Goal: Task Accomplishment & Management: Complete application form

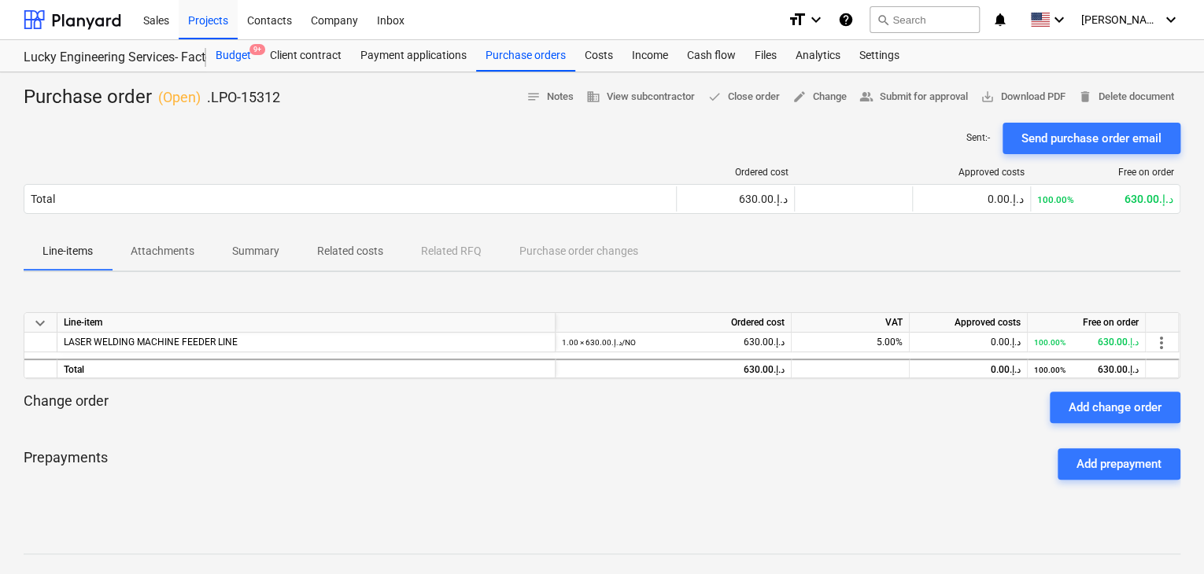
click at [238, 54] on div "Budget 9+" at bounding box center [233, 55] width 54 height 31
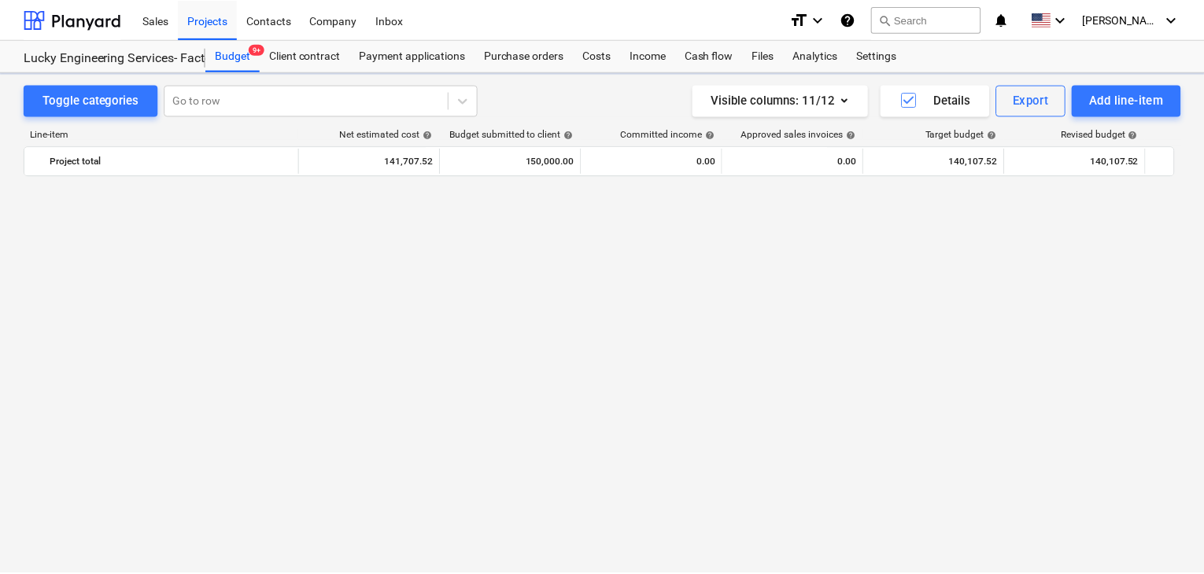
scroll to position [36353, 0]
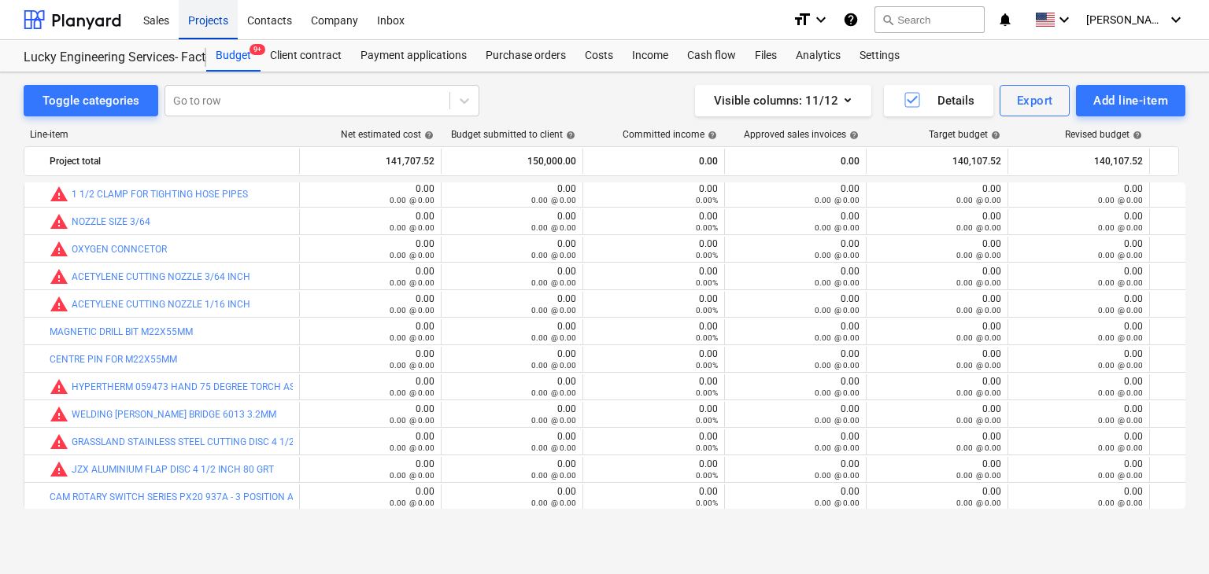
click at [190, 25] on div "Projects" at bounding box center [208, 19] width 59 height 40
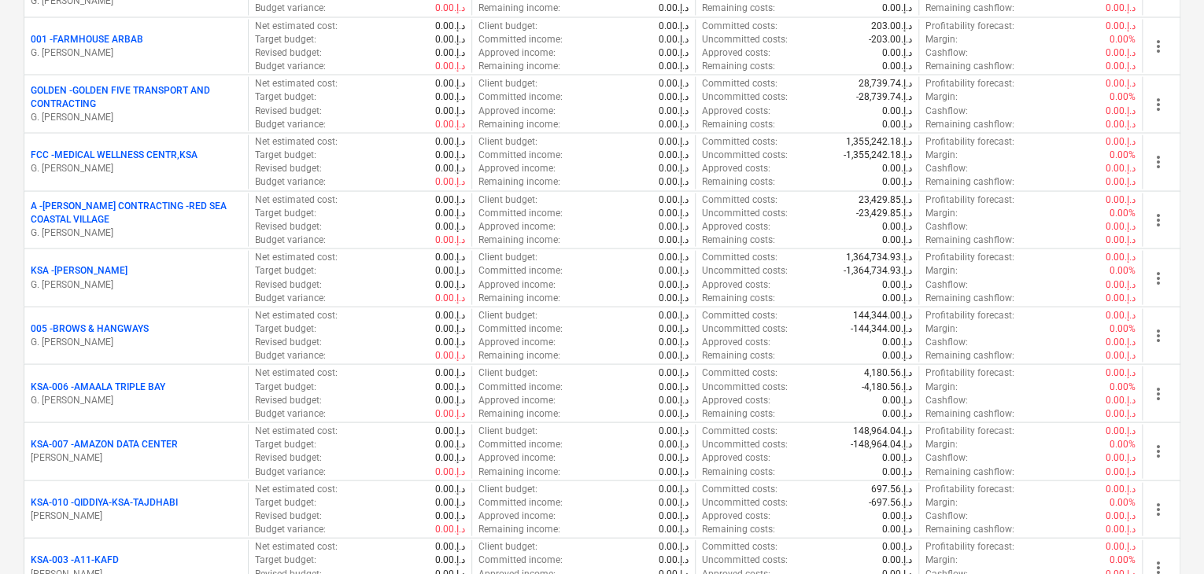
scroll to position [1574, 0]
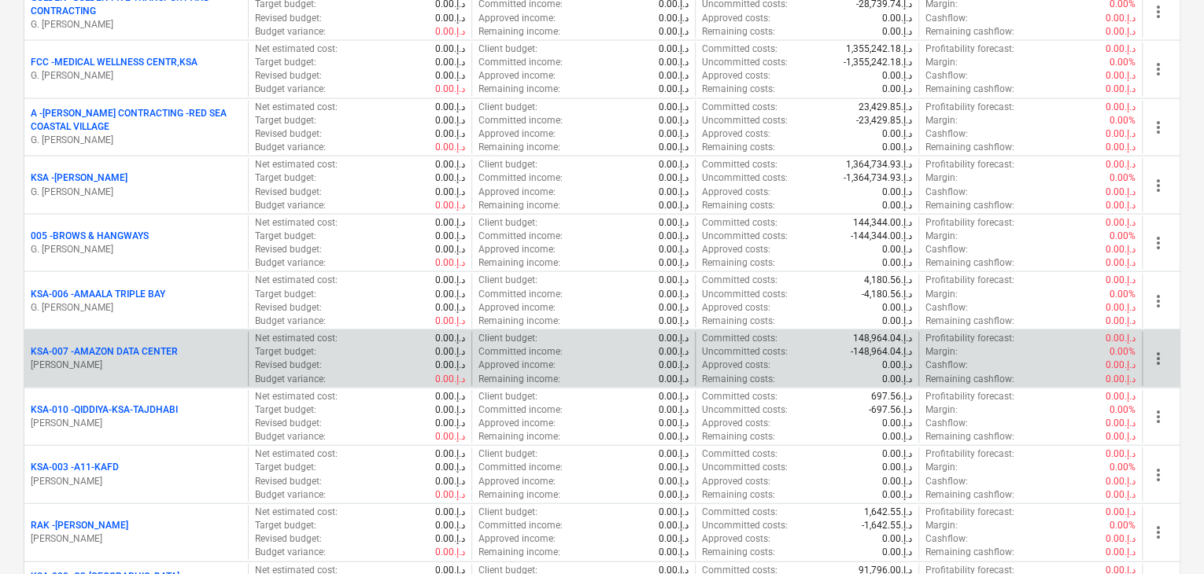
click at [198, 345] on div "KSA-007 - AMAZON DATA CENTER" at bounding box center [136, 351] width 211 height 13
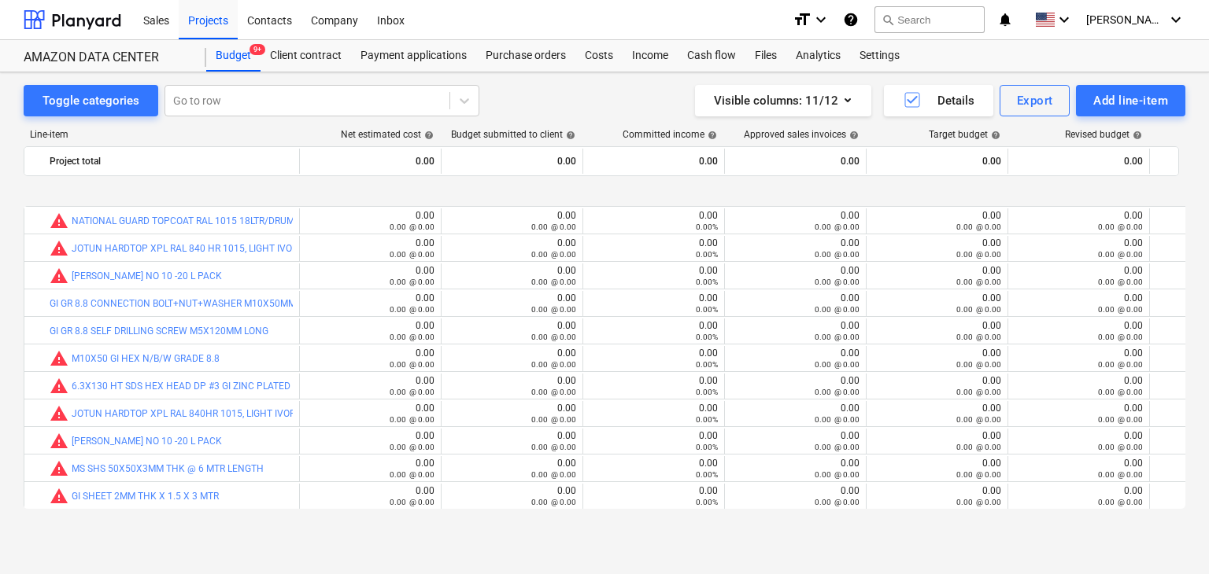
scroll to position [416, 0]
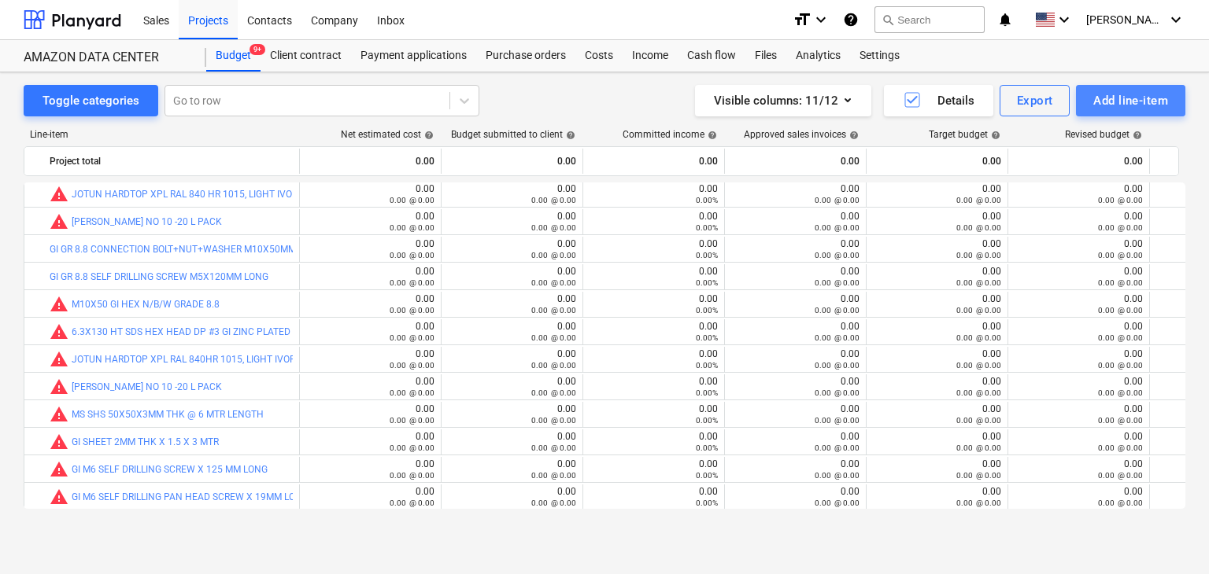
click at [1136, 97] on div "Add line-item" at bounding box center [1130, 100] width 75 height 20
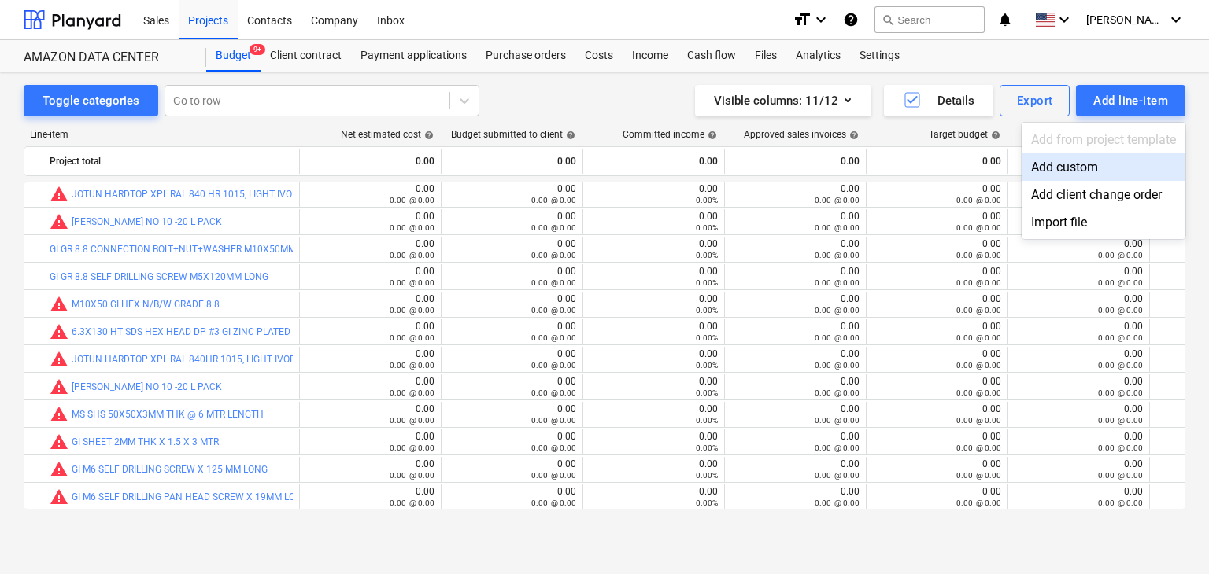
click at [1085, 157] on div "Add custom" at bounding box center [1103, 167] width 164 height 28
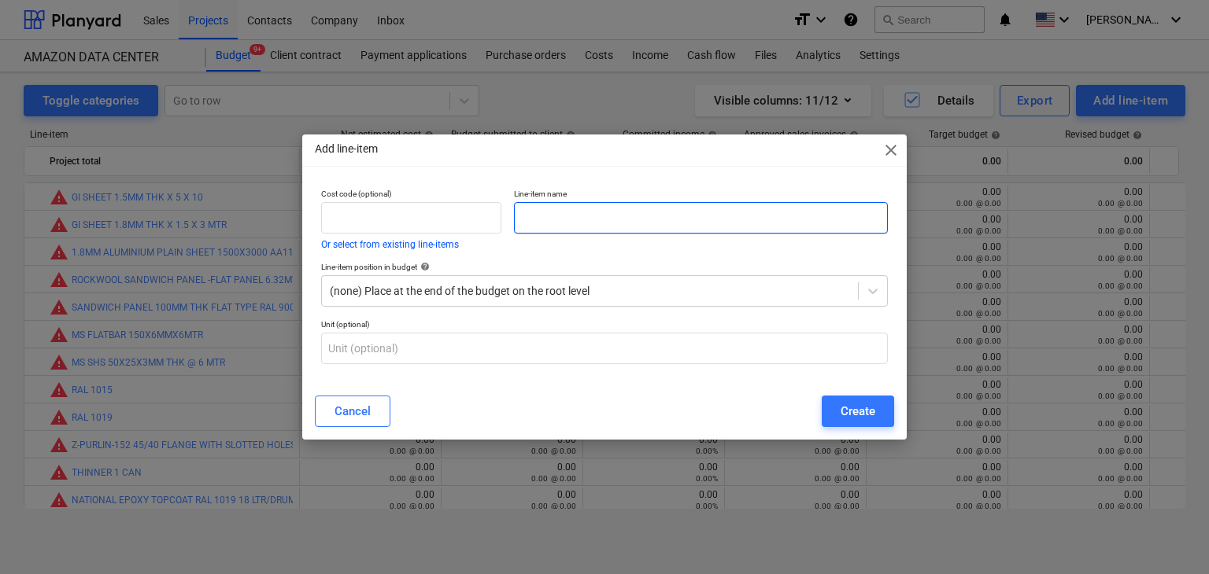
scroll to position [416, 0]
click at [573, 218] on input "text" at bounding box center [701, 217] width 374 height 31
paste input "DEWALT 18 V XR BRUSHLESS IMPACT DRIVER - 2X4 AH"
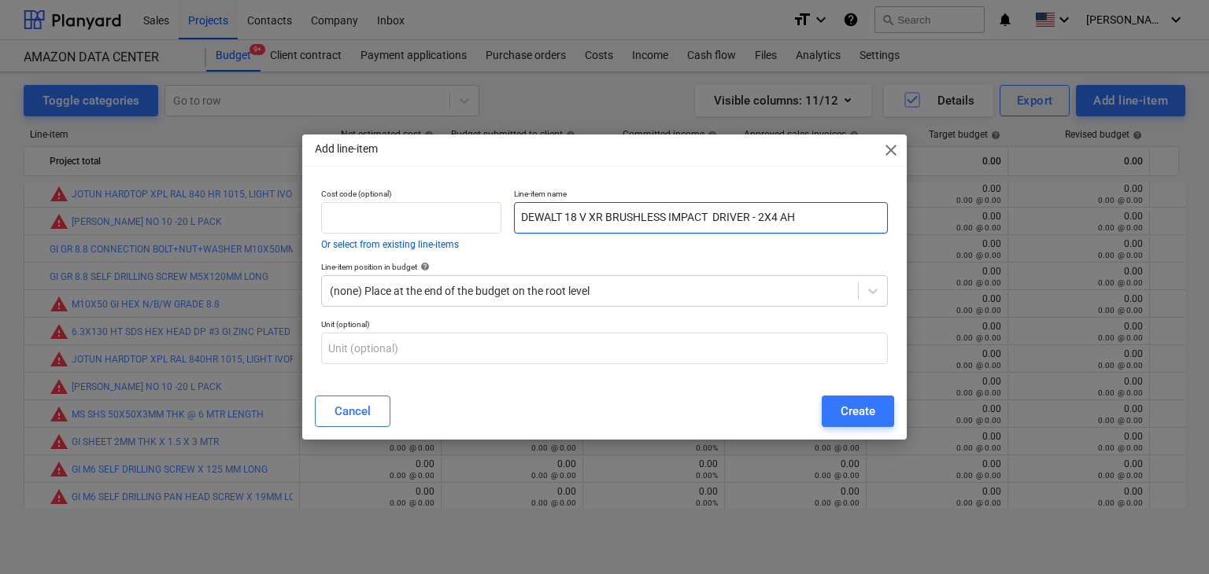
type input "DEWALT 18 V XR BRUSHLESS IMPACT DRIVER - 2X4 AH"
click at [820, 400] on div "Cancel Create" at bounding box center [604, 411] width 579 height 31
click at [829, 406] on button "Create" at bounding box center [857, 411] width 72 height 31
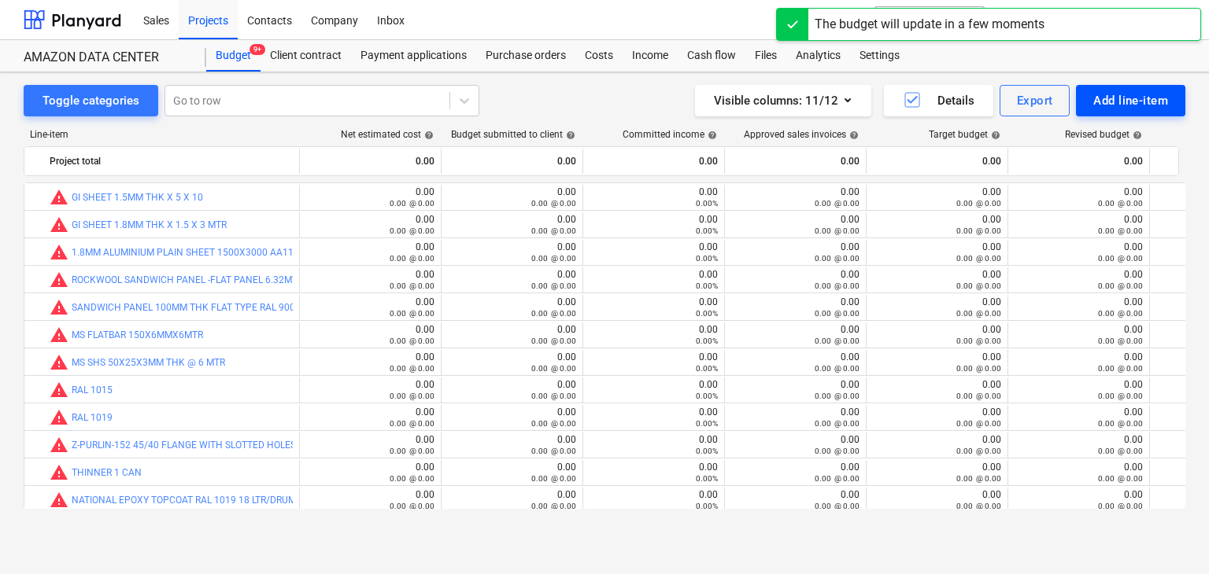
scroll to position [416, 0]
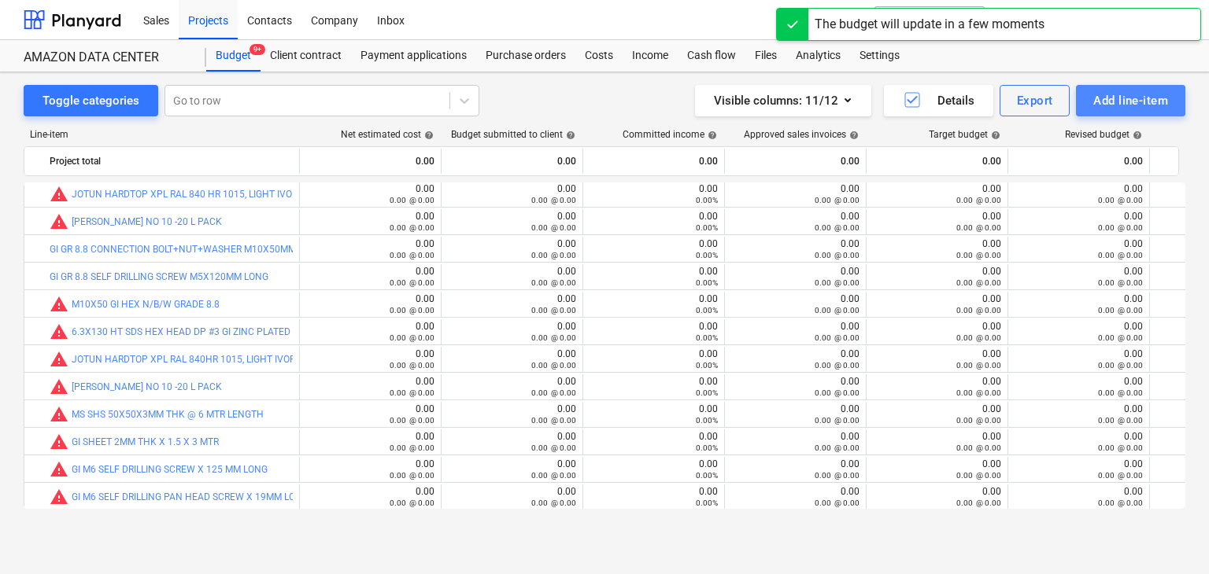
click at [1085, 94] on button "Add line-item" at bounding box center [1130, 100] width 109 height 31
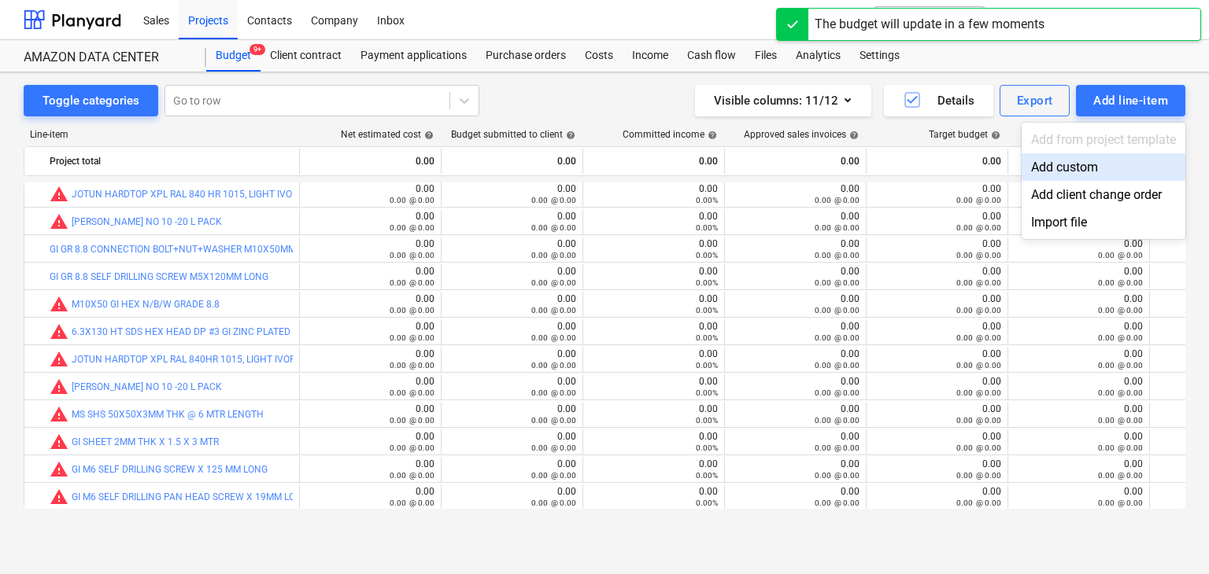
click at [1040, 161] on div "Add custom" at bounding box center [1103, 167] width 164 height 28
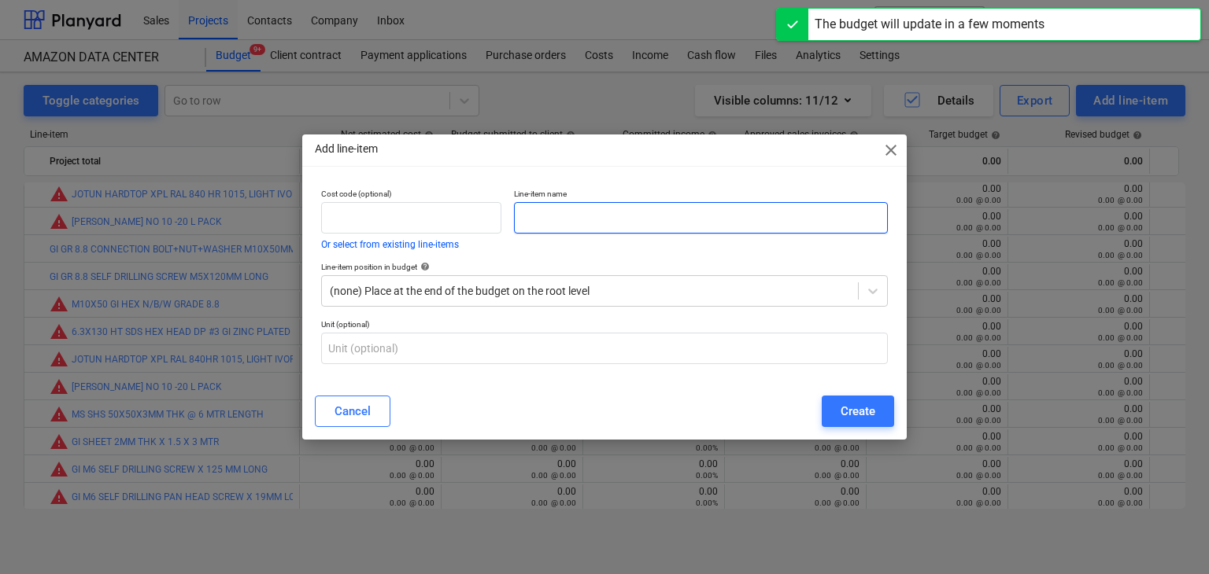
click at [548, 208] on input "text" at bounding box center [701, 217] width 374 height 31
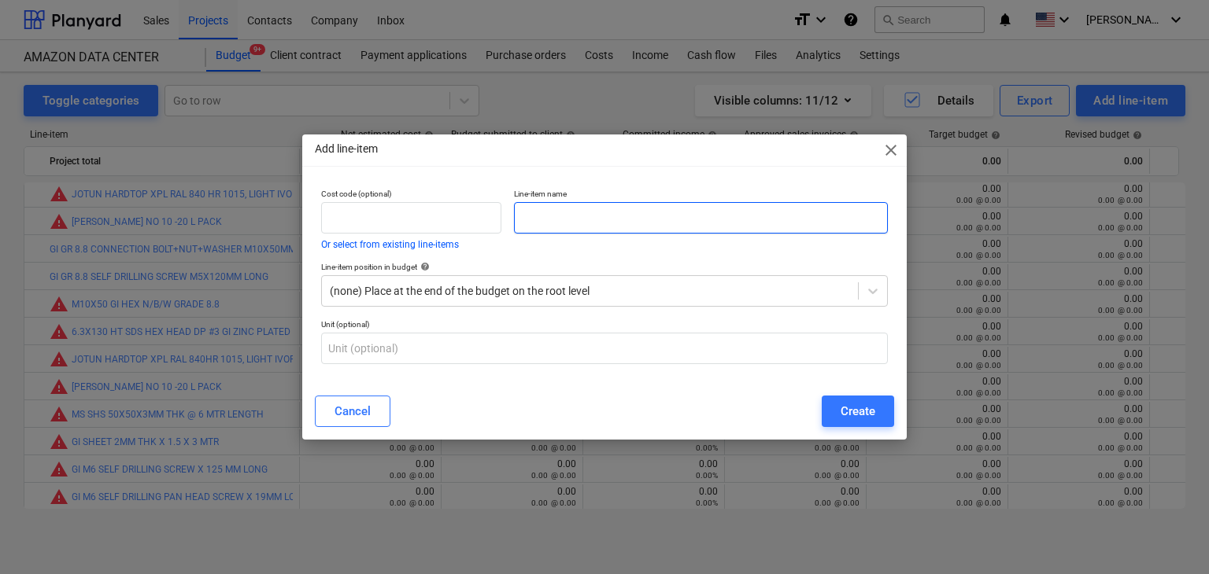
paste input "MAKITA 6413 ROTARY DRILL WITH KEYLESS CHUCK 450W-220V"
type input "MAKITA 6413 ROTARY DRILL WITH KEYLESS CHUCK 450W-220V"
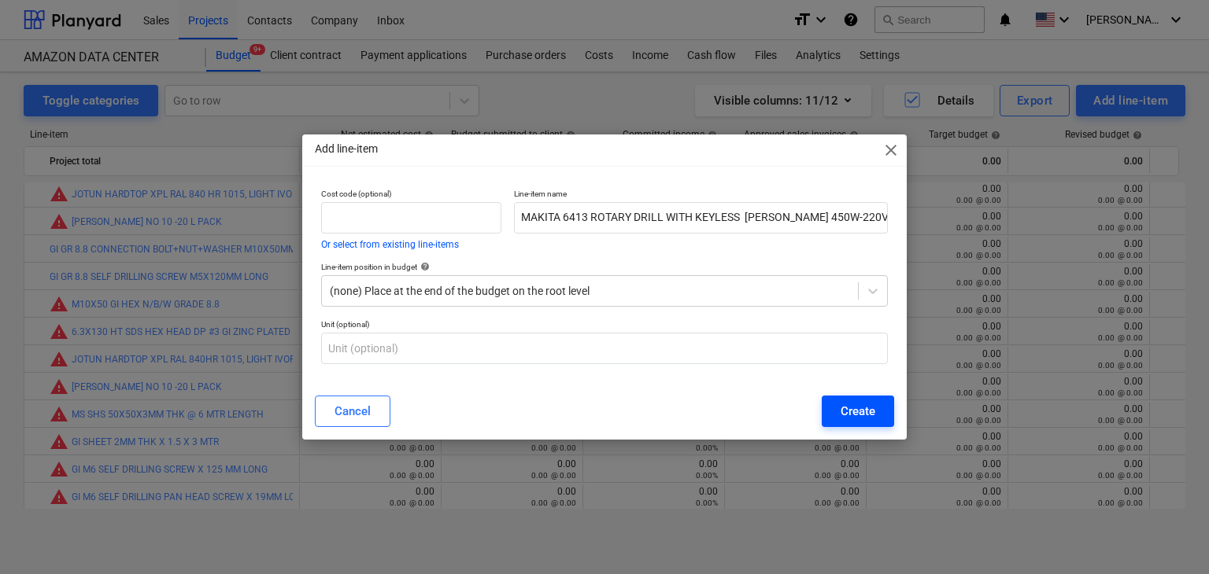
click at [833, 407] on button "Create" at bounding box center [857, 411] width 72 height 31
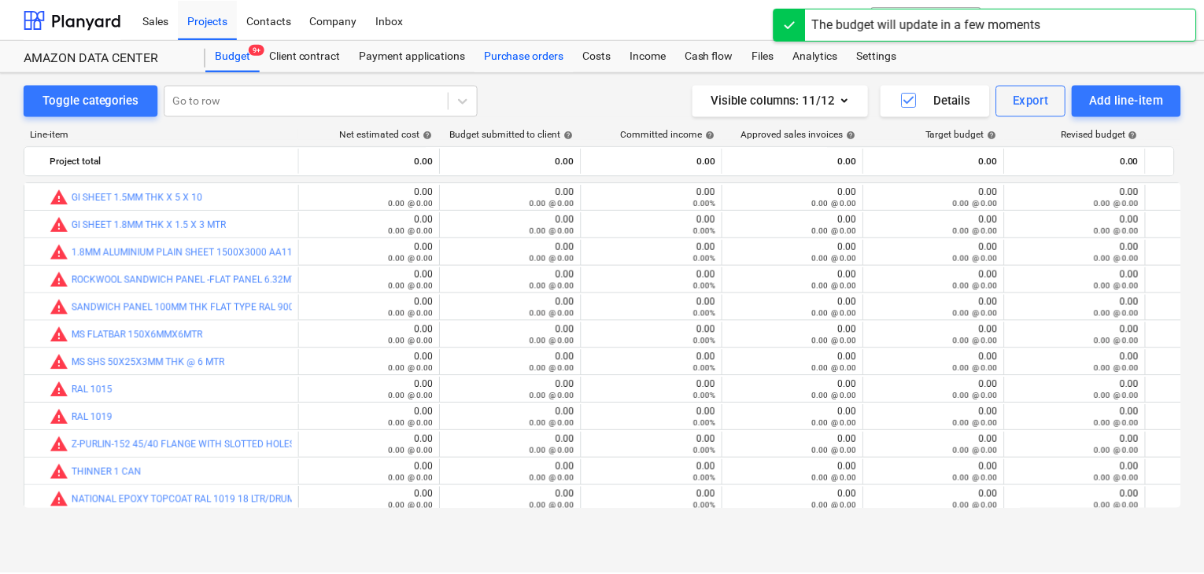
scroll to position [416, 0]
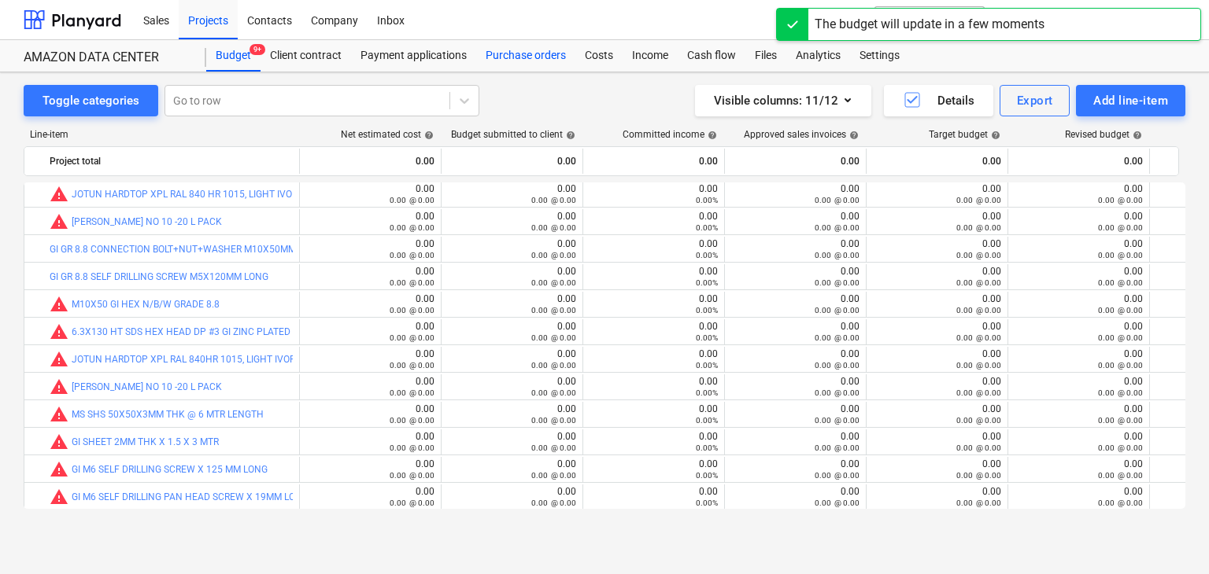
click at [522, 47] on div "Purchase orders" at bounding box center [525, 55] width 99 height 31
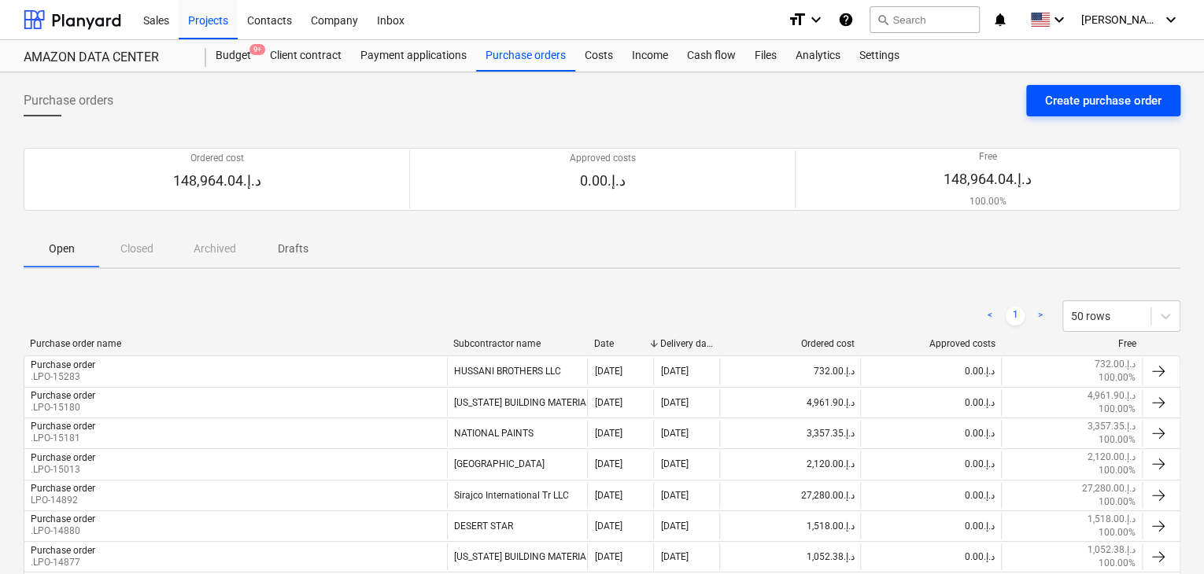
click at [1057, 103] on div "Create purchase order" at bounding box center [1103, 100] width 116 height 20
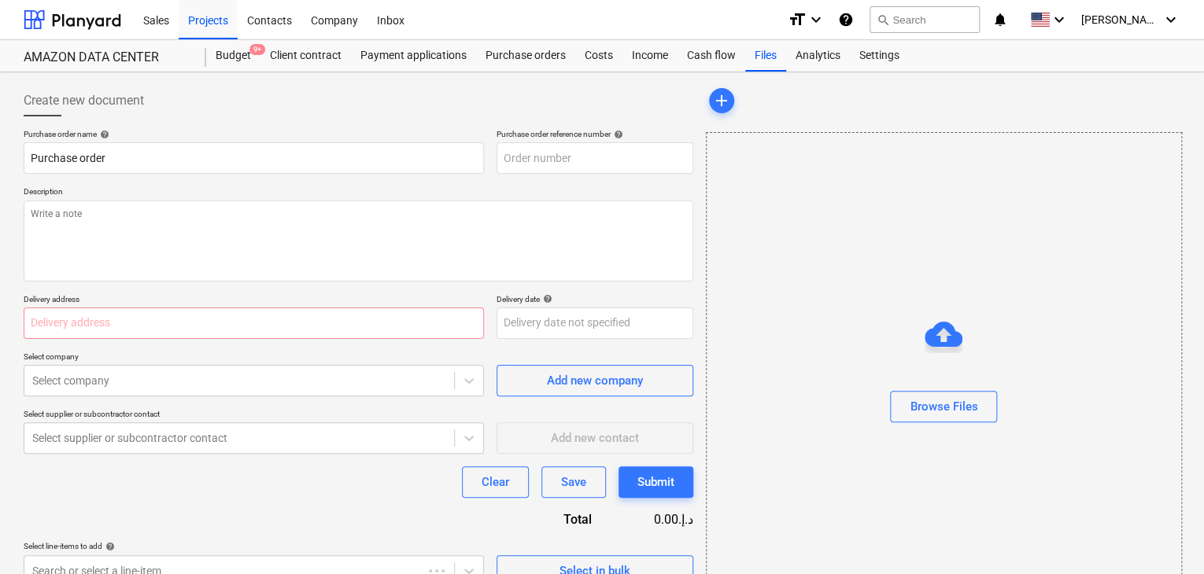
type textarea "x"
type input "KSA-007-PO-021"
click at [424, 194] on p "Description" at bounding box center [359, 192] width 670 height 13
drag, startPoint x: 602, startPoint y: 152, endPoint x: 341, endPoint y: 119, distance: 263.3
click at [341, 119] on div "Create new document Purchase order name help Purchase order Purchase order refe…" at bounding box center [359, 336] width 670 height 502
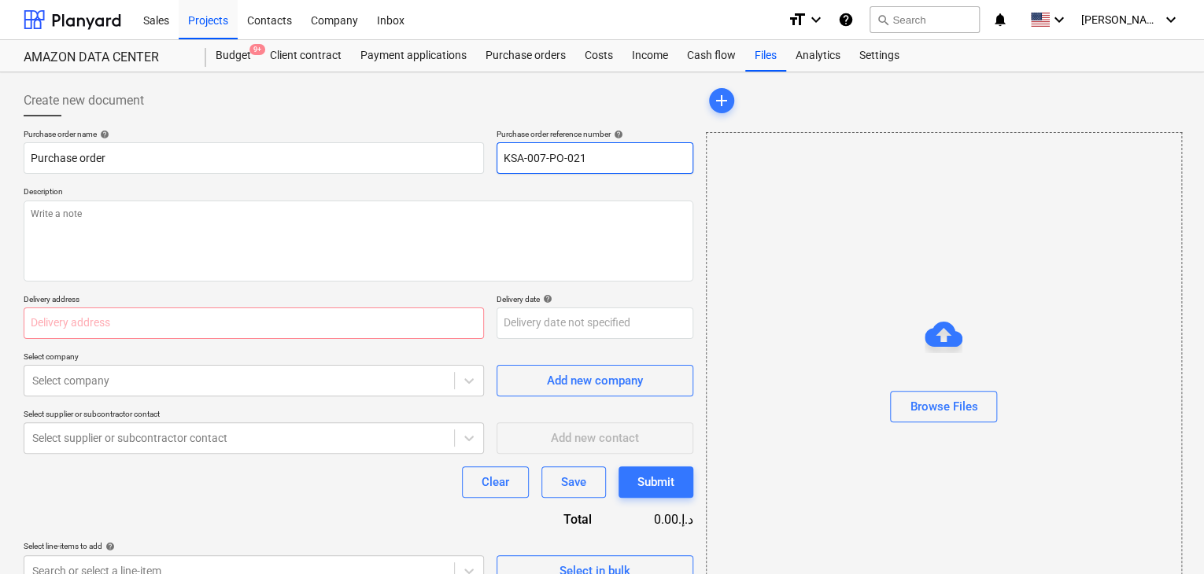
type textarea "x"
type input "."
type textarea "x"
type input ".L"
type textarea "x"
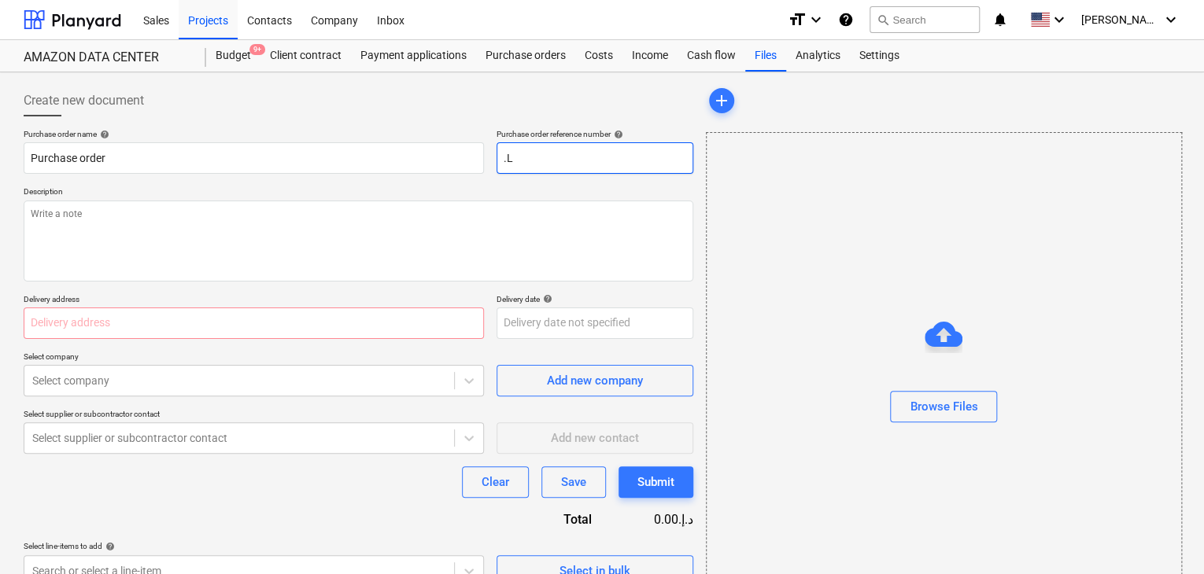
type input ".LP"
type textarea "x"
type input ".LPO"
type textarea "x"
type input ".LPO-"
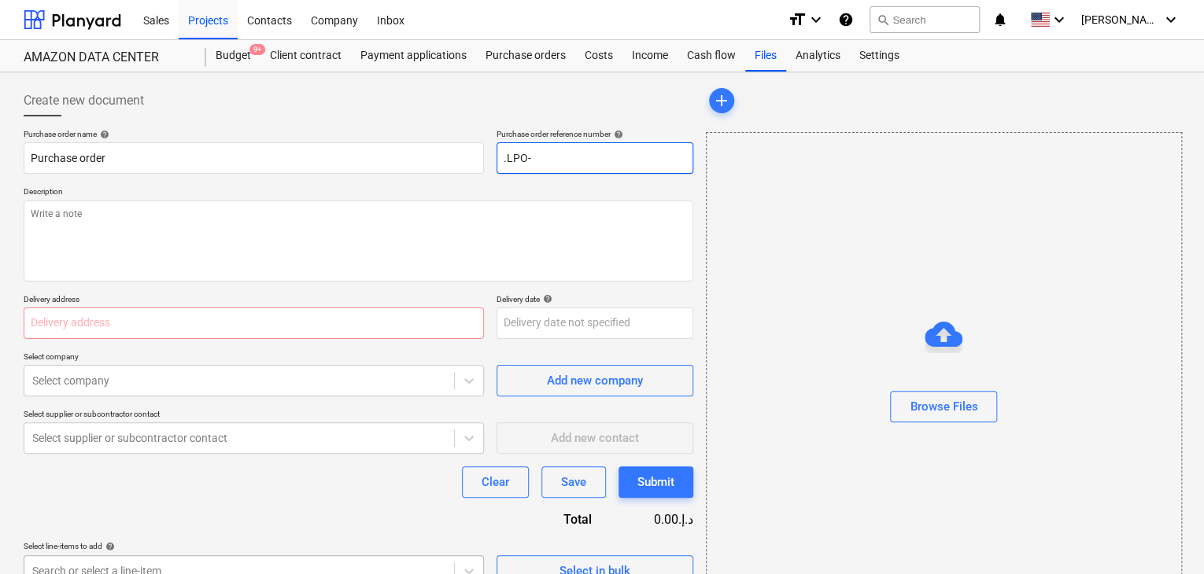
type textarea "x"
type input ".LPO-1"
type textarea "x"
type input ".LPO-15"
type textarea "x"
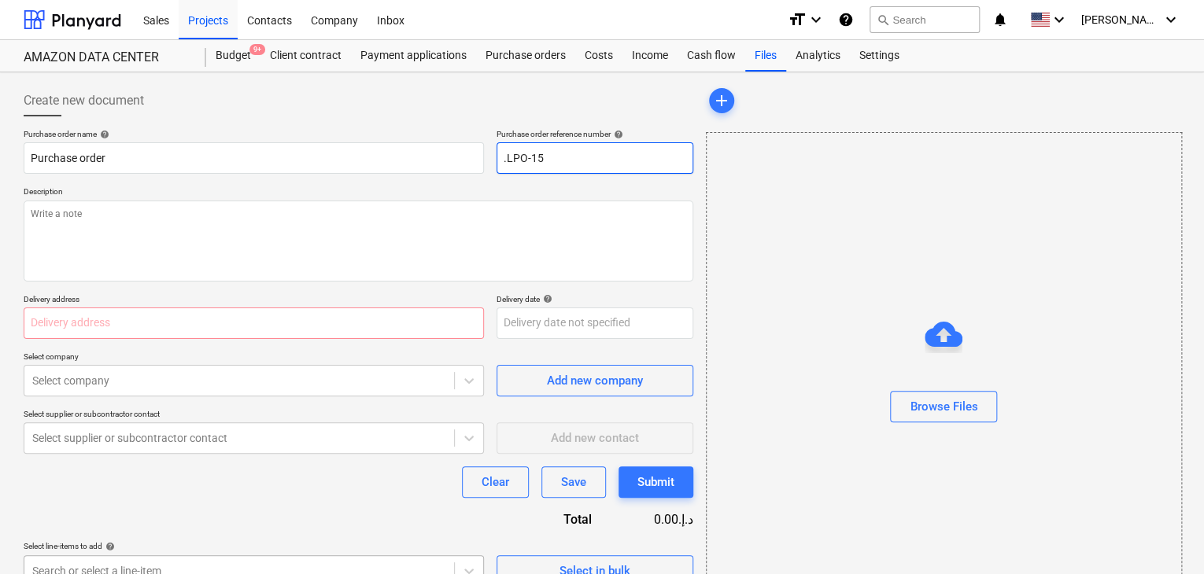
type input ".LPO-153"
type textarea "x"
type input ".LPO-1531"
type textarea "x"
type input ".LPO-15313"
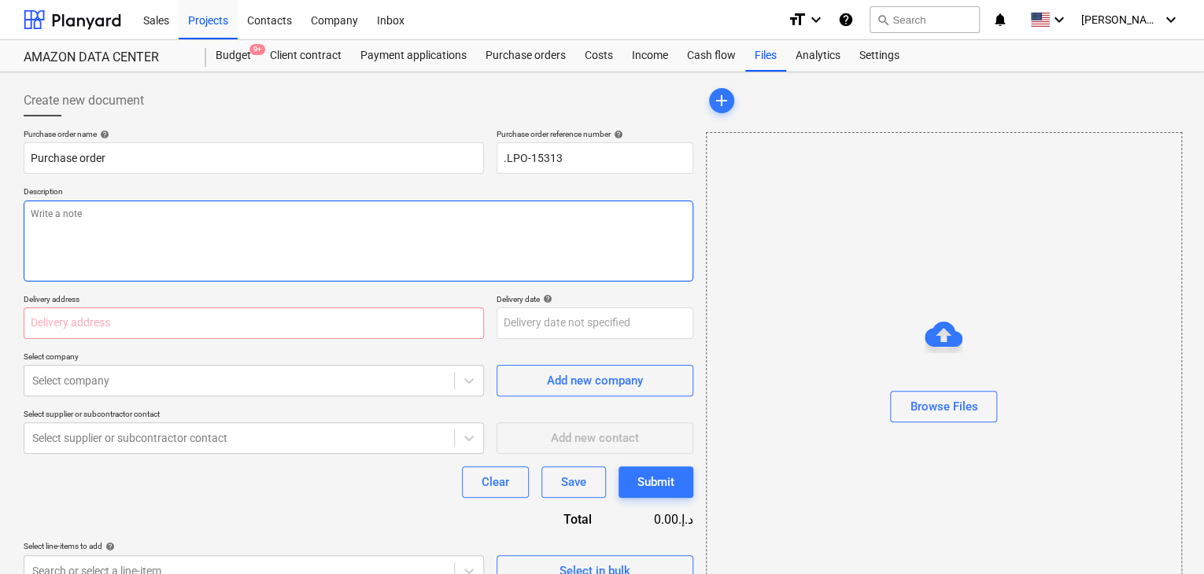
click at [198, 201] on textarea at bounding box center [359, 241] width 670 height 81
type textarea "x"
type textarea "1"
type textarea "x"
type textarea "14"
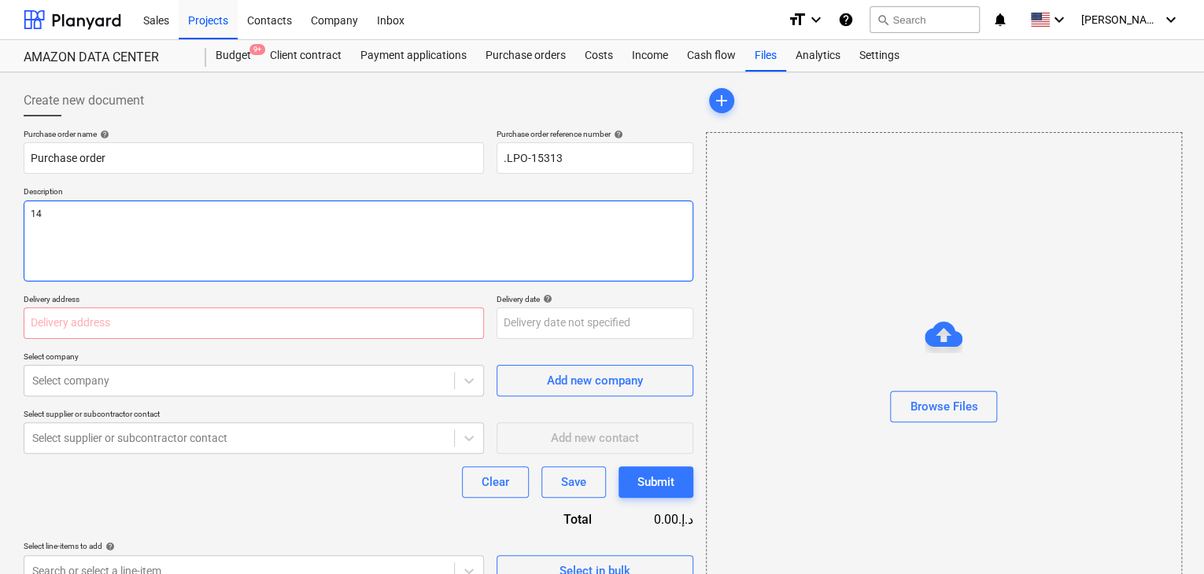
type textarea "x"
type textarea "14/"
type textarea "x"
type textarea "14/A"
type textarea "x"
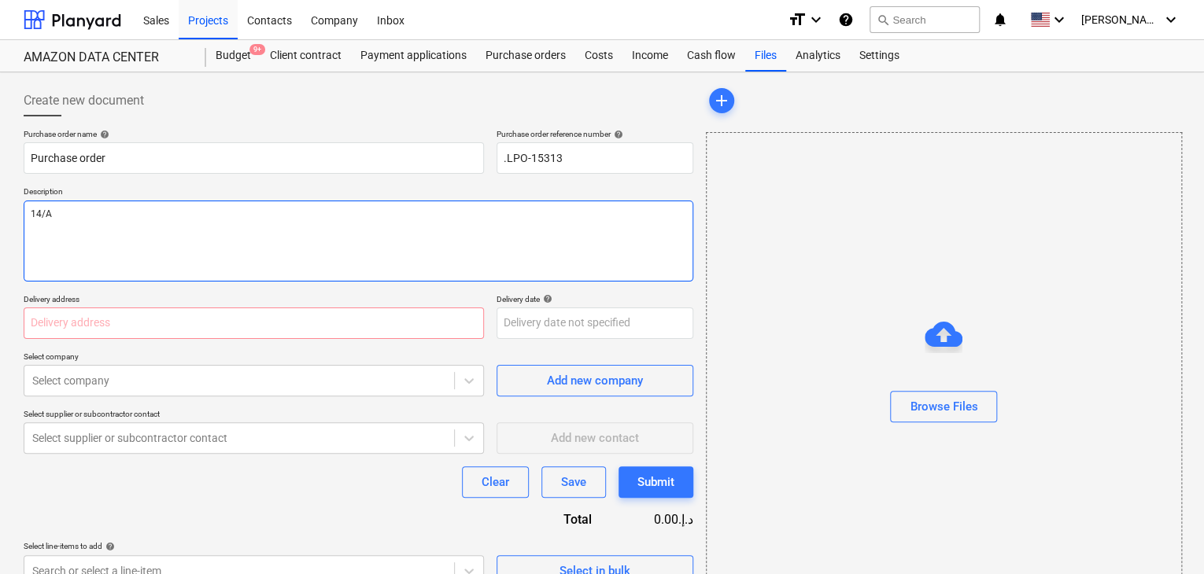
type textarea "14/AU"
type textarea "x"
type textarea "14/AUG"
type textarea "x"
type textarea "14/AUG/"
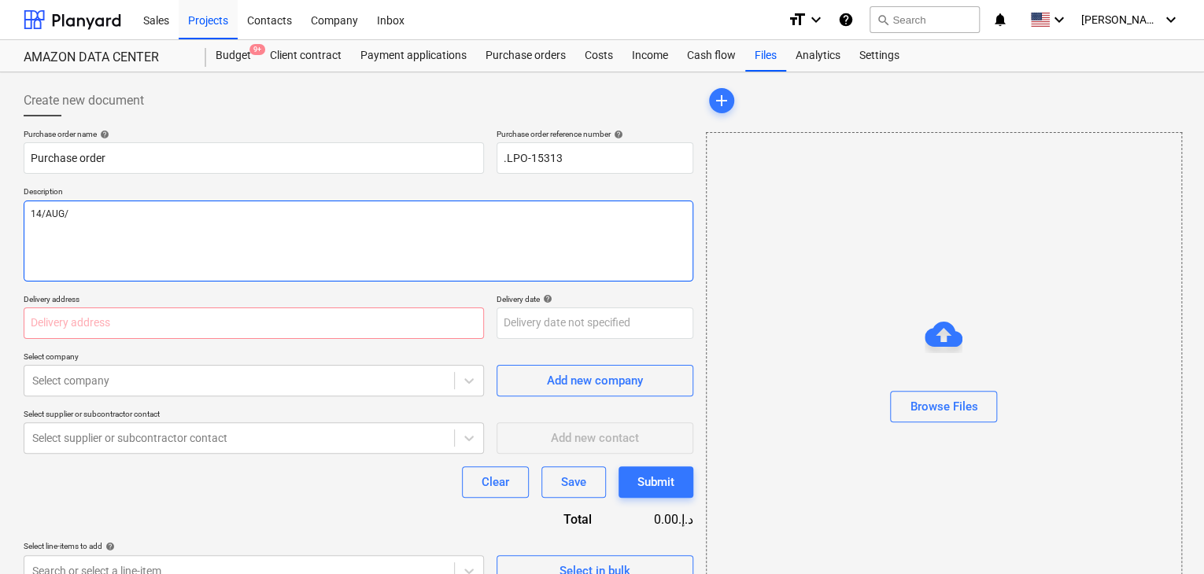
type textarea "x"
type textarea "14/AUG/2"
type textarea "x"
type textarea "14/AUG/20"
type textarea "x"
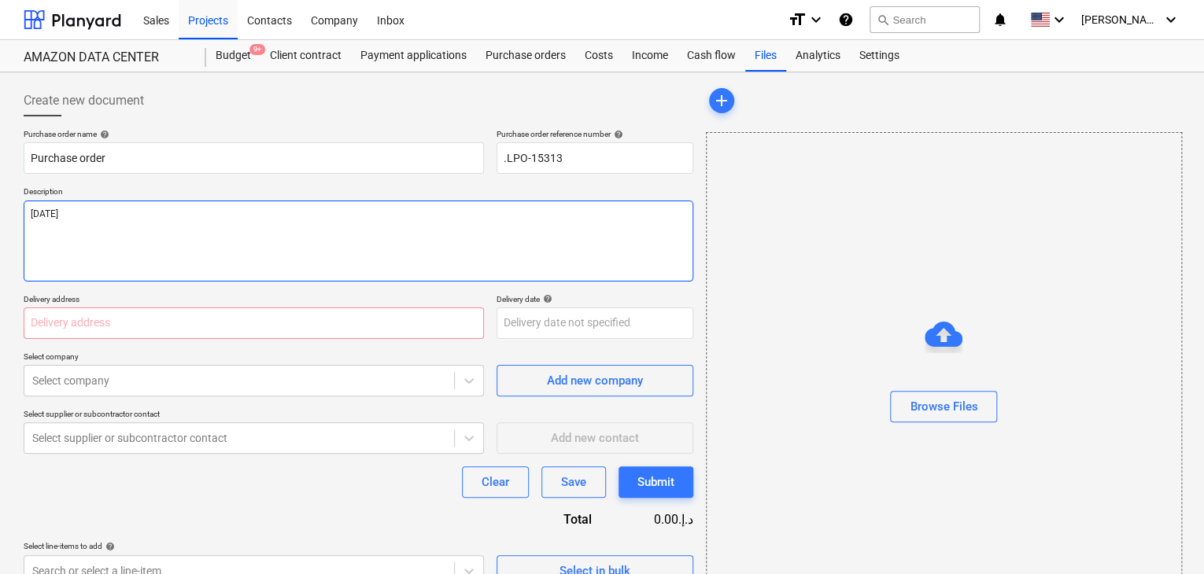
type textarea "14/AUG/202"
type textarea "x"
type textarea "14/AUG/2025"
click at [47, 323] on input "text" at bounding box center [254, 323] width 460 height 31
type textarea "x"
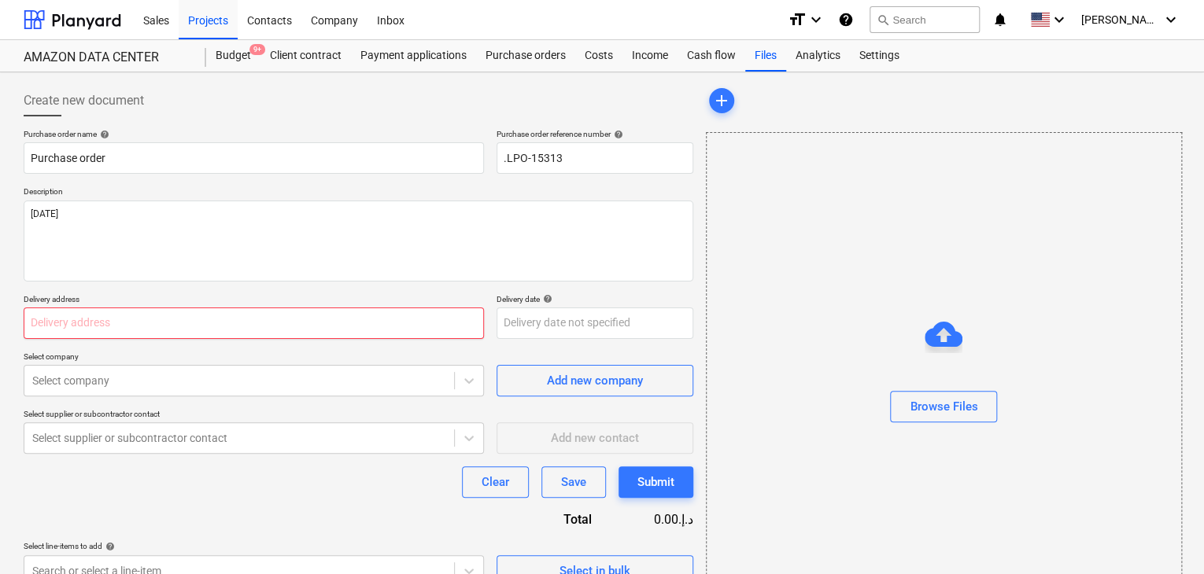
type input "L"
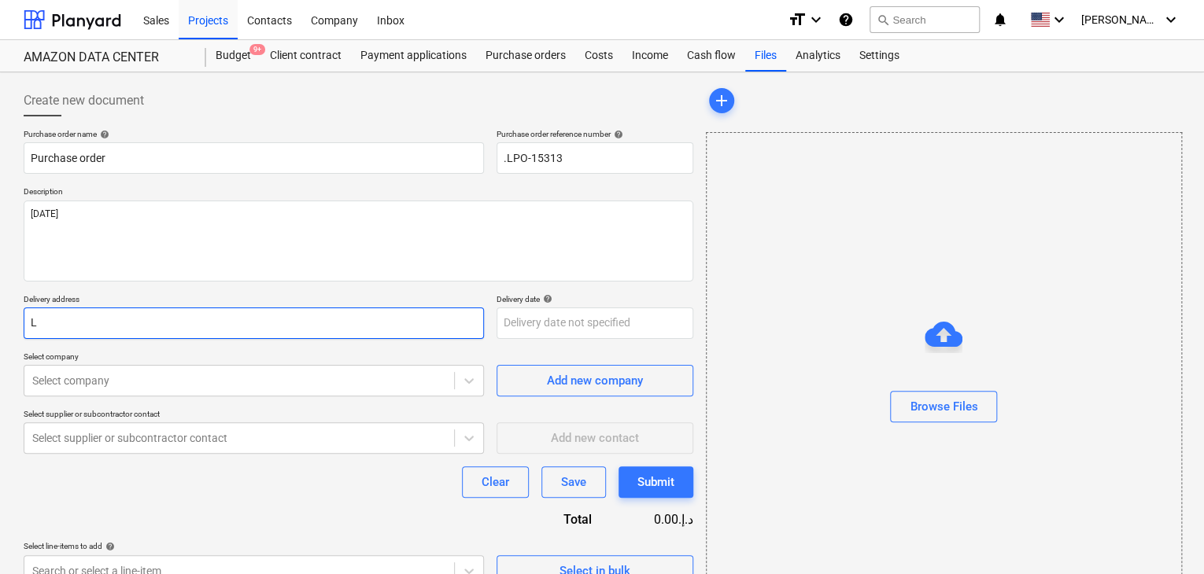
type textarea "x"
type input "LU"
type textarea "x"
type input "LUC"
type textarea "x"
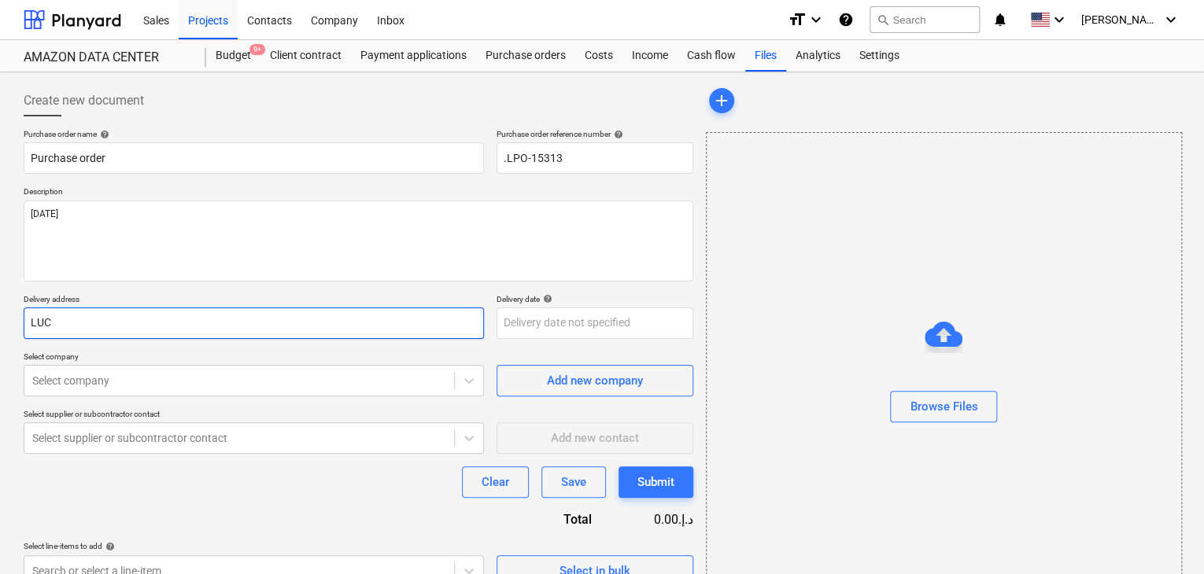
type input "LUCK"
type textarea "x"
type input "LUCKY"
type textarea "x"
type input "LUCKY"
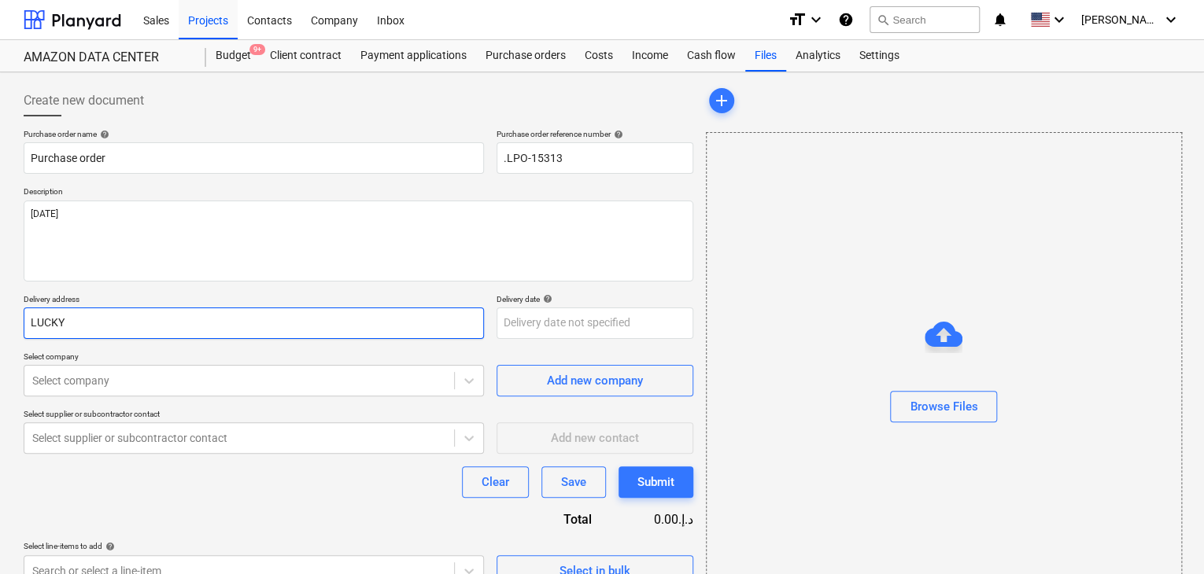
type textarea "x"
type input "LUCKY E"
type textarea "x"
type input "LUCKY EN"
type textarea "x"
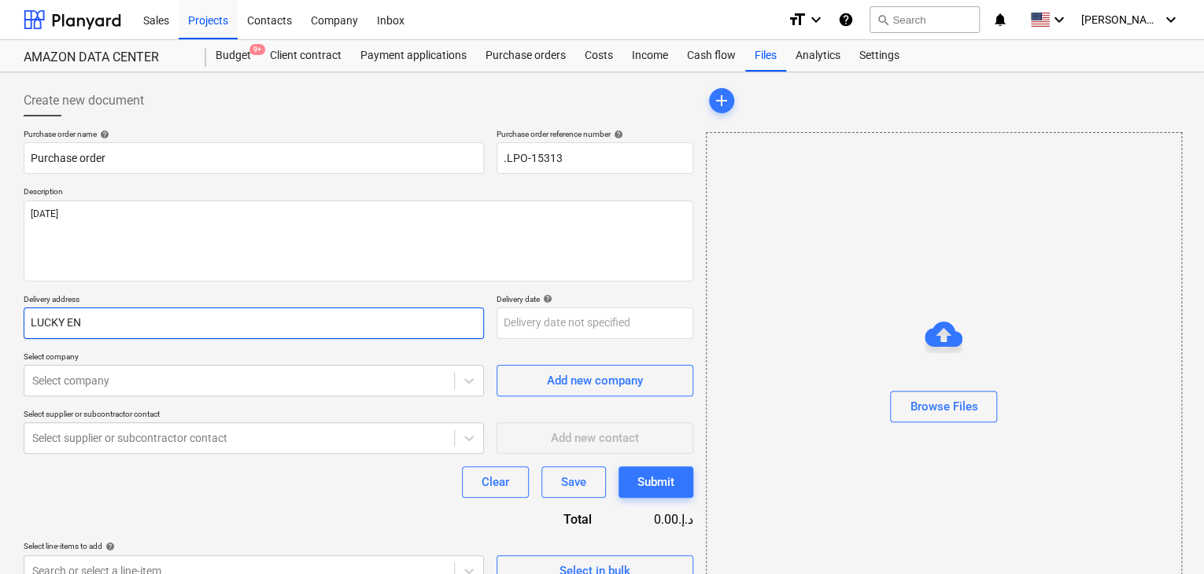
type input "LUCKY ENG"
type textarea "x"
type input "LUCKY ENGI"
type textarea "x"
type input "LUCKY ENGIN"
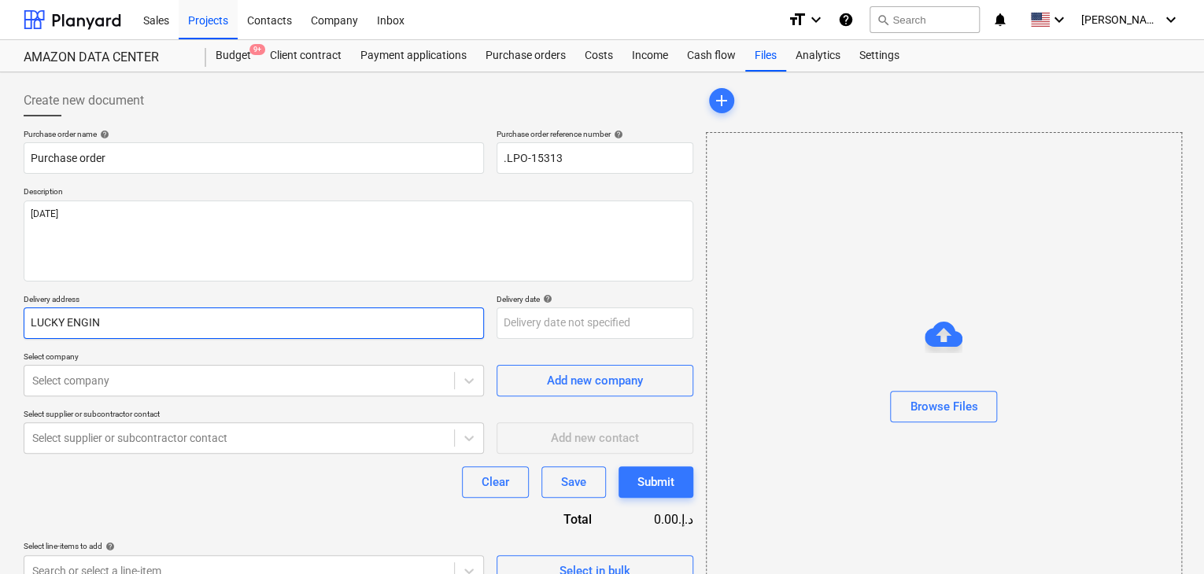
type textarea "x"
type input "LUCKY ENGINE"
type textarea "x"
type input "LUCKY ENGINEE"
type textarea "x"
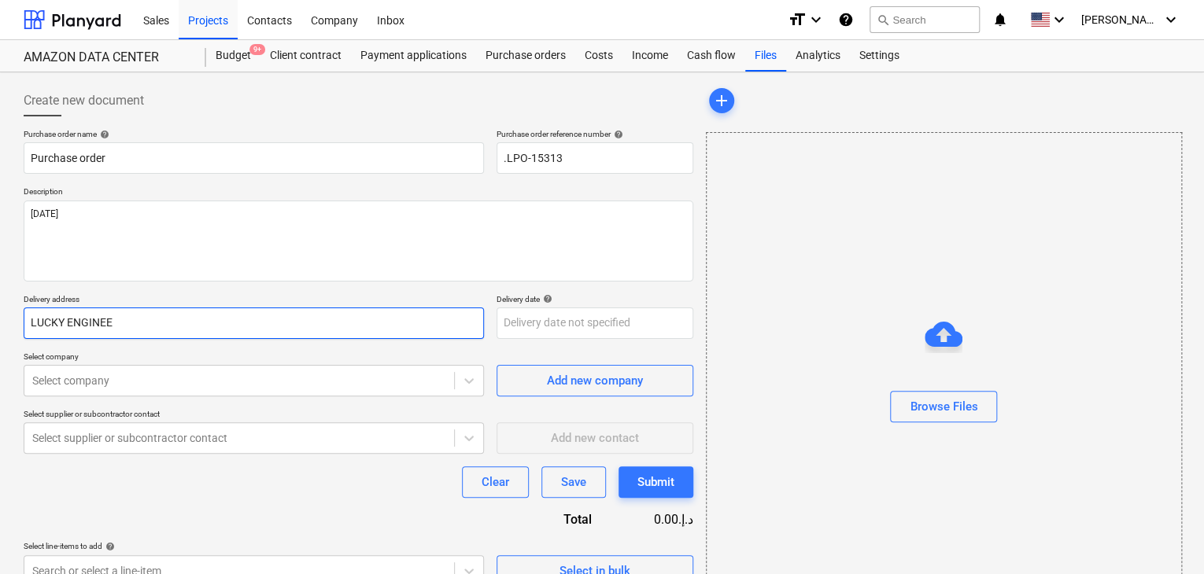
type input "LUCKY ENGINEER"
type textarea "x"
type input "LUCKY ENGINEERI"
type textarea "x"
type input "LUCKY ENGINEERIN"
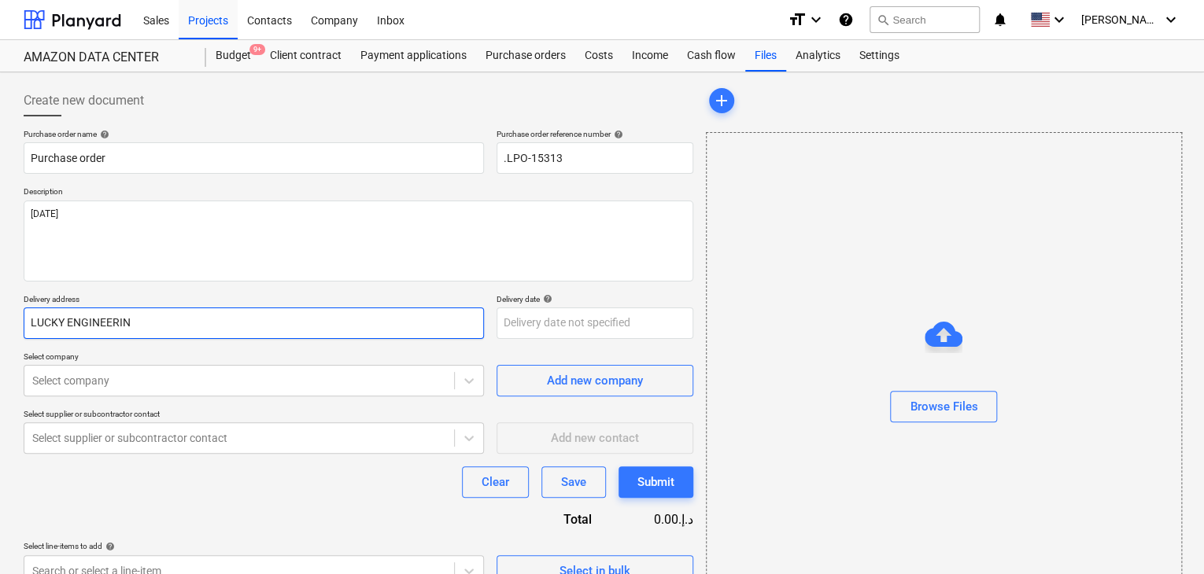
type textarea "x"
type input "LUCKY ENGINEERING"
type textarea "x"
type input "LUCKY ENGINEERING"
type textarea "x"
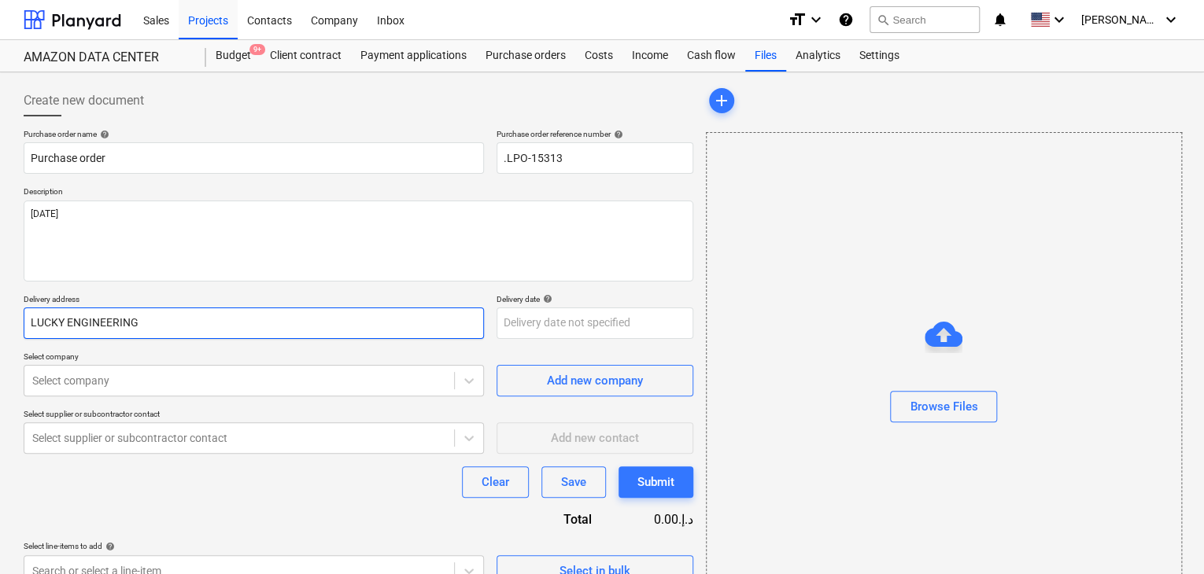
type input "LUCKY ENGINEERING S"
type textarea "x"
type input "LUCKY ENGINEERING SE"
type textarea "x"
type input "LUCKY ENGINEERING SER"
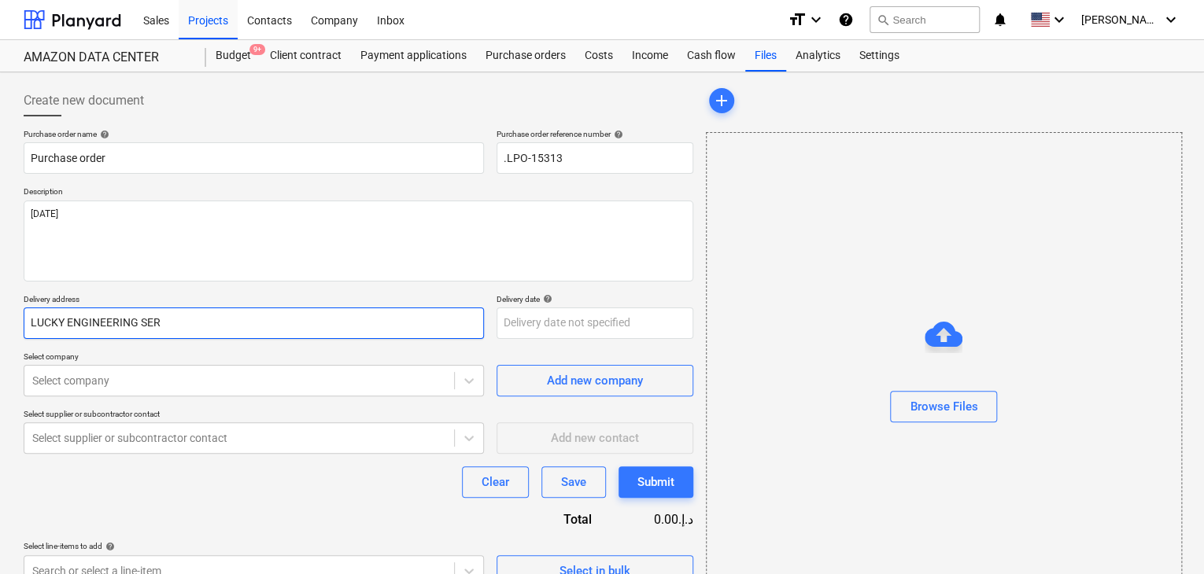
type textarea "x"
type input "LUCKY ENGINEERING SERV"
type textarea "x"
type input "LUCKY ENGINEERING SERVI"
type textarea "x"
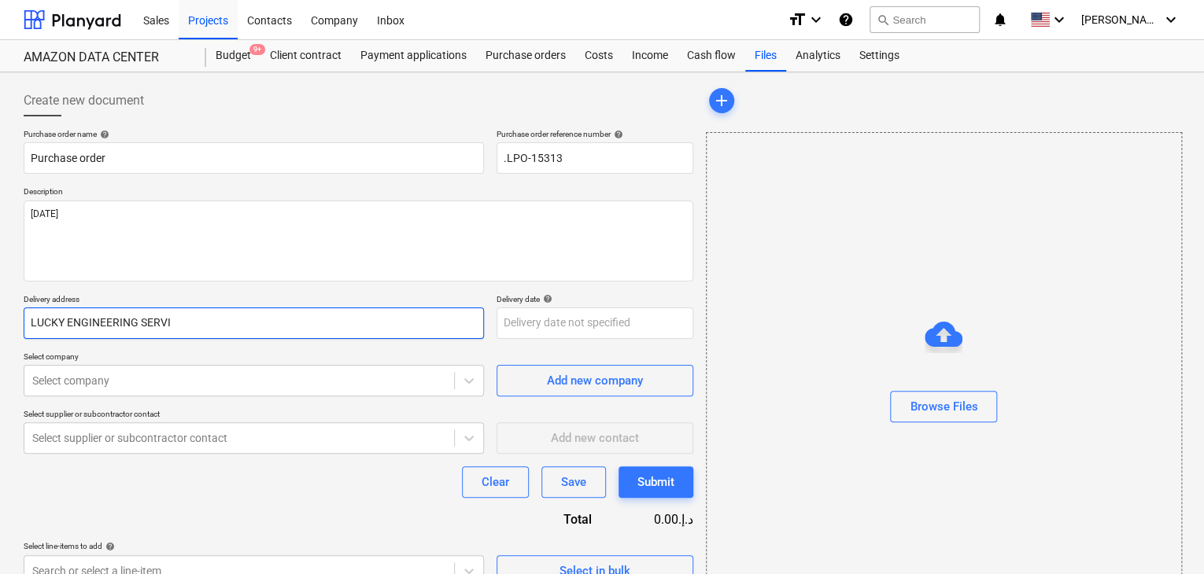
type input "LUCKY ENGINEERING SERVIC"
type textarea "x"
type input "LUCKY ENGINEERING SERVICE"
type textarea "x"
type input "LUCKY ENGINEERING SERVICES"
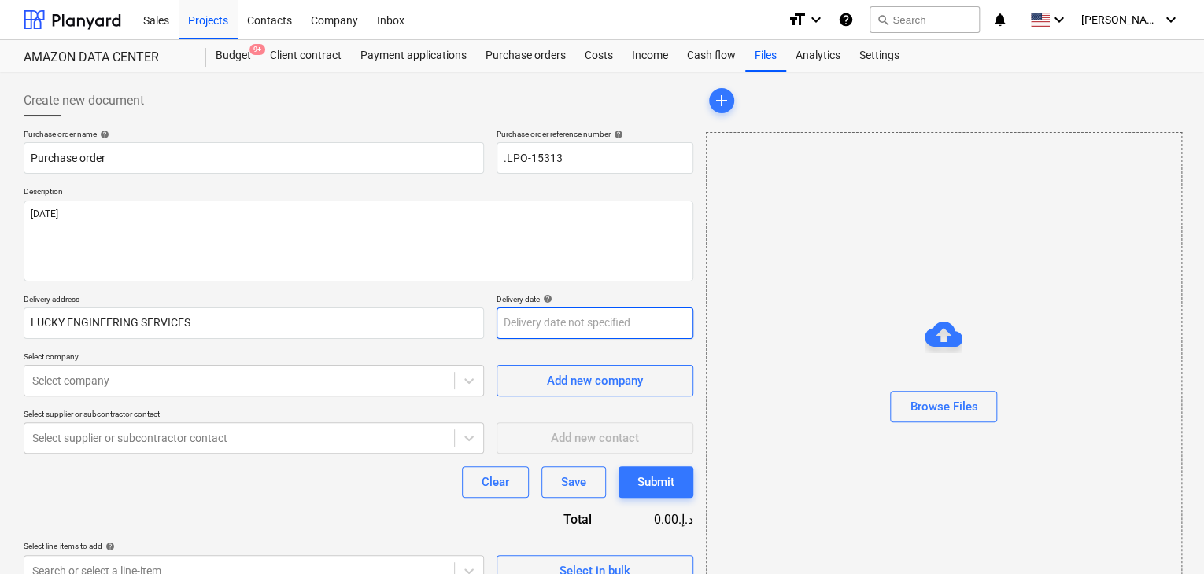
click at [521, 320] on body "Sales Projects Contacts Company Inbox format_size keyboard_arrow_down help sear…" at bounding box center [602, 287] width 1204 height 574
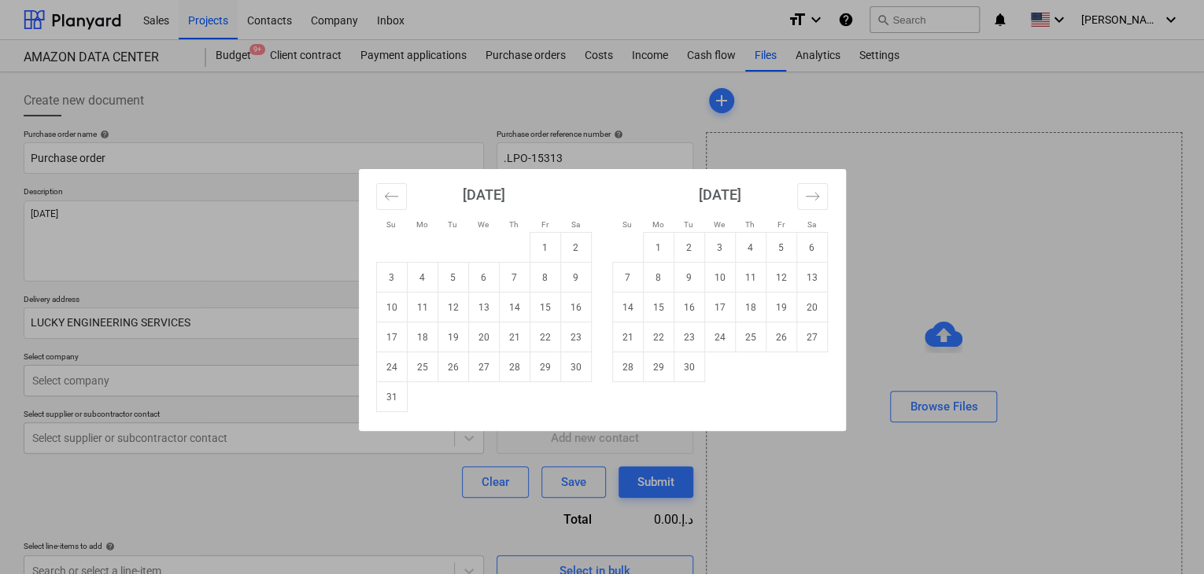
click at [387, 397] on td "31" at bounding box center [391, 397] width 31 height 30
type textarea "x"
type input "31 Aug 2025"
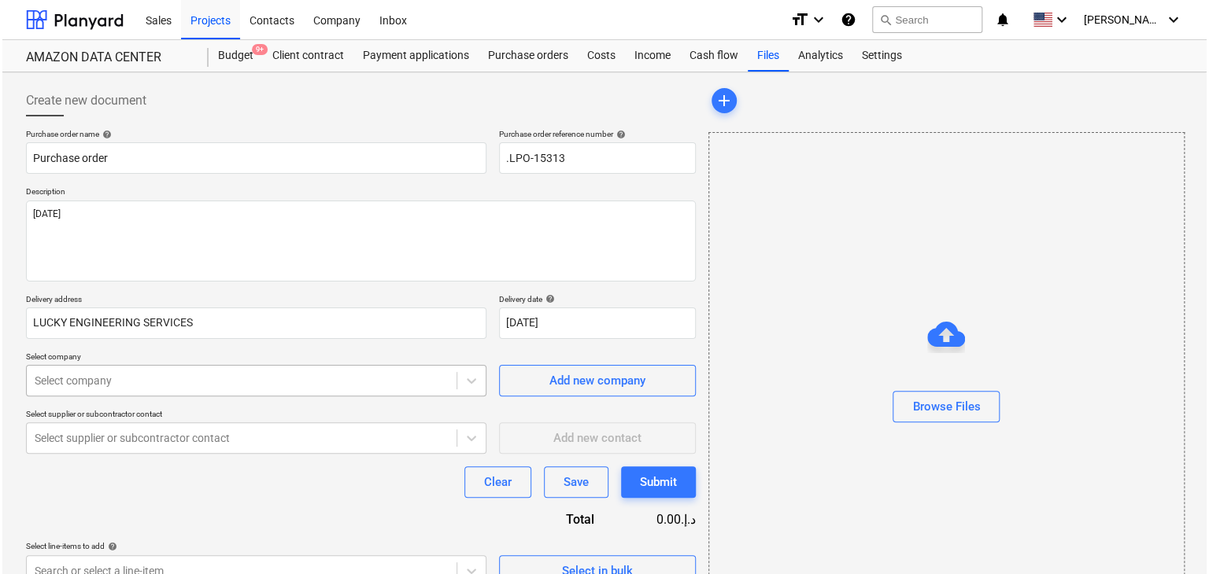
scroll to position [56, 0]
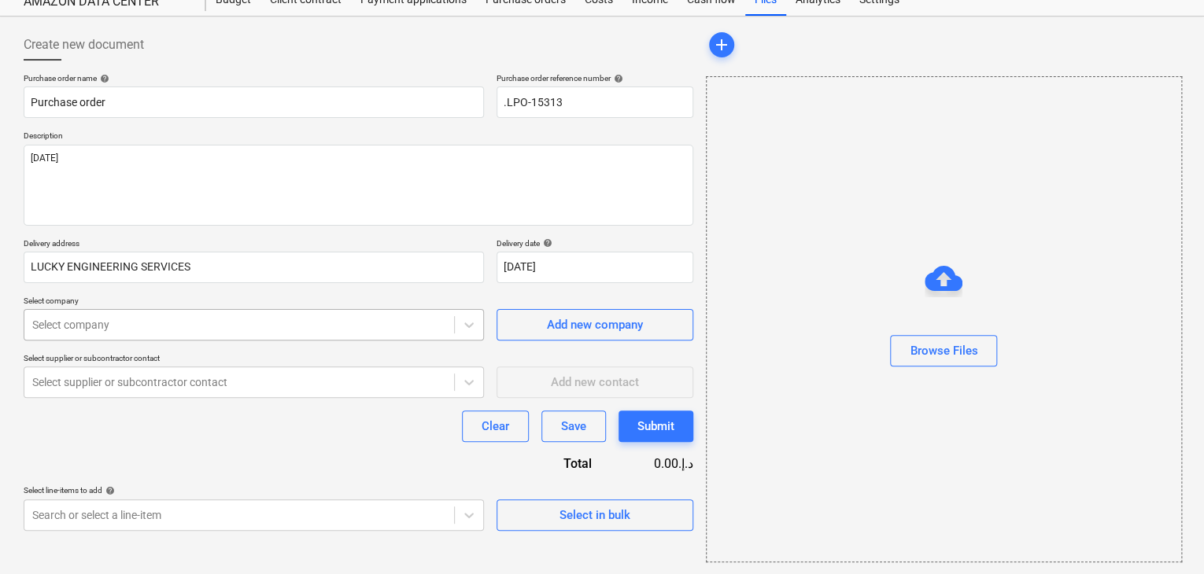
click at [167, 382] on body "Sales Projects Contacts Company Inbox format_size keyboard_arrow_down help sear…" at bounding box center [602, 231] width 1204 height 574
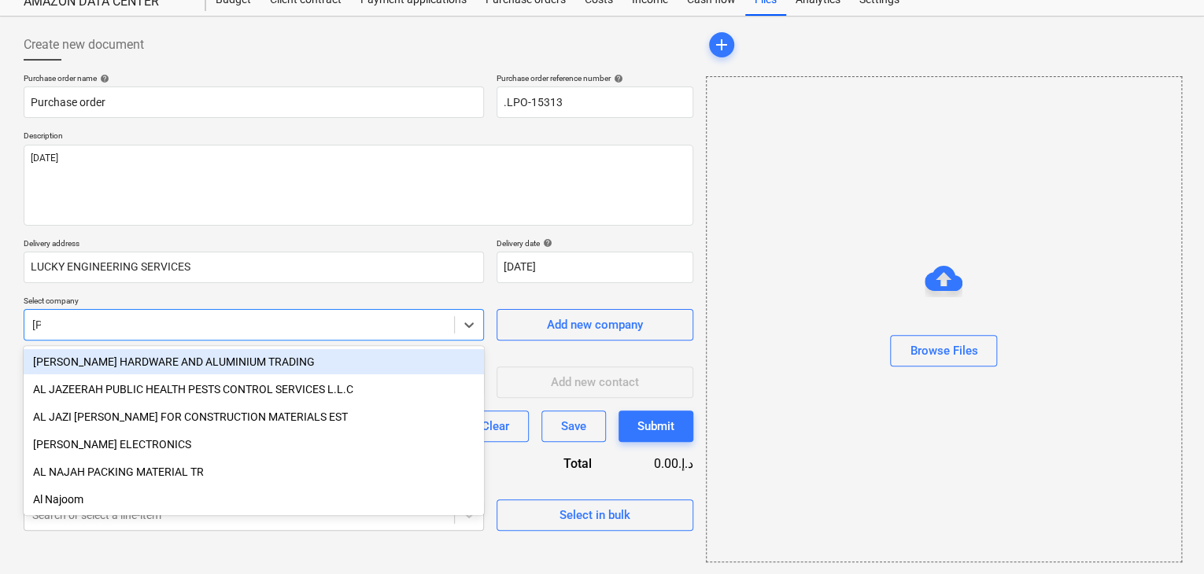
type input "JAB"
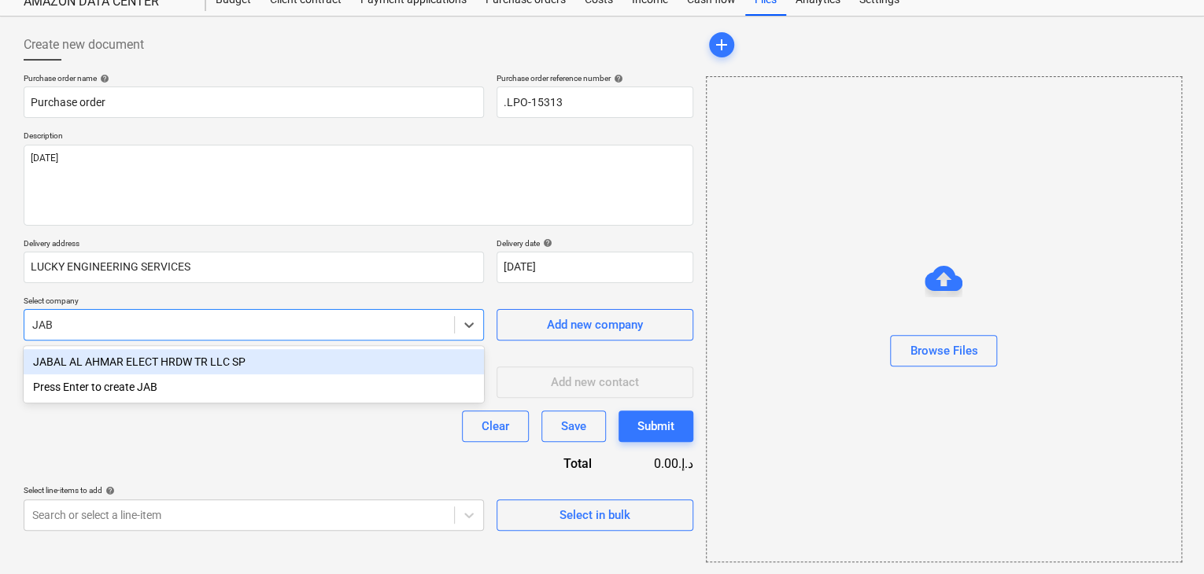
click at [229, 366] on div "JABAL AL AHMAR ELECT HRDW TR LLC SP" at bounding box center [254, 361] width 460 height 25
type textarea "x"
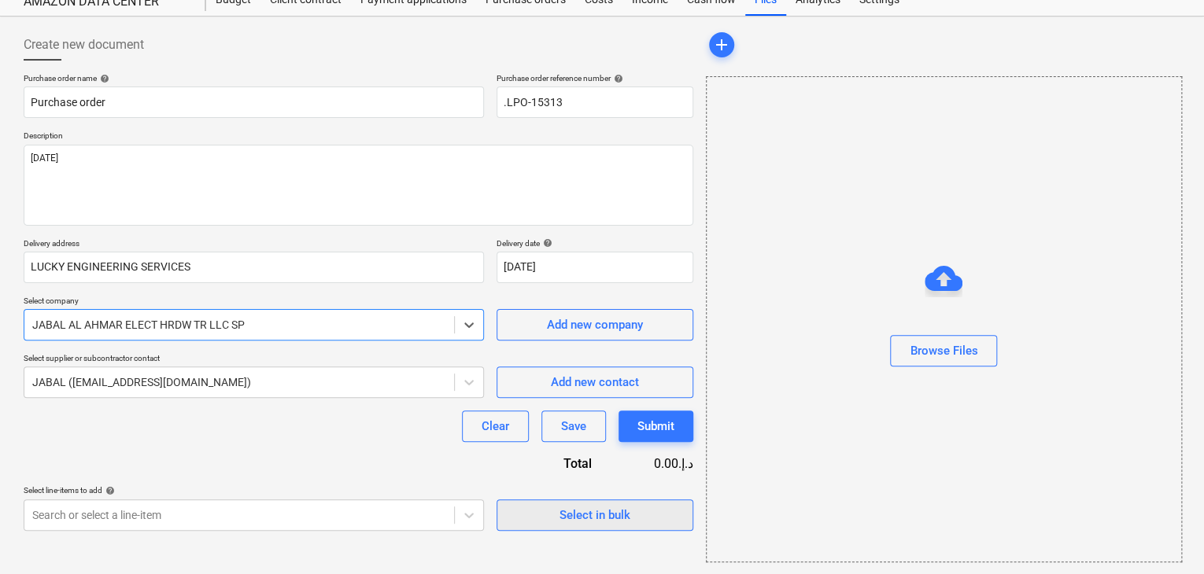
click at [526, 519] on span "Select in bulk" at bounding box center [594, 515] width 157 height 20
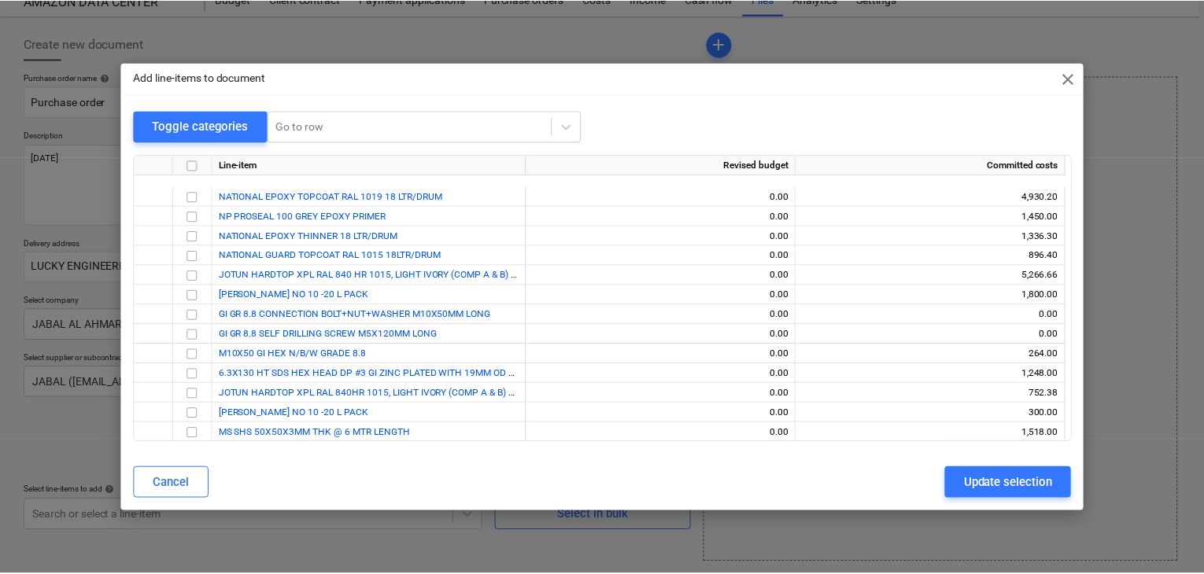
scroll to position [304, 0]
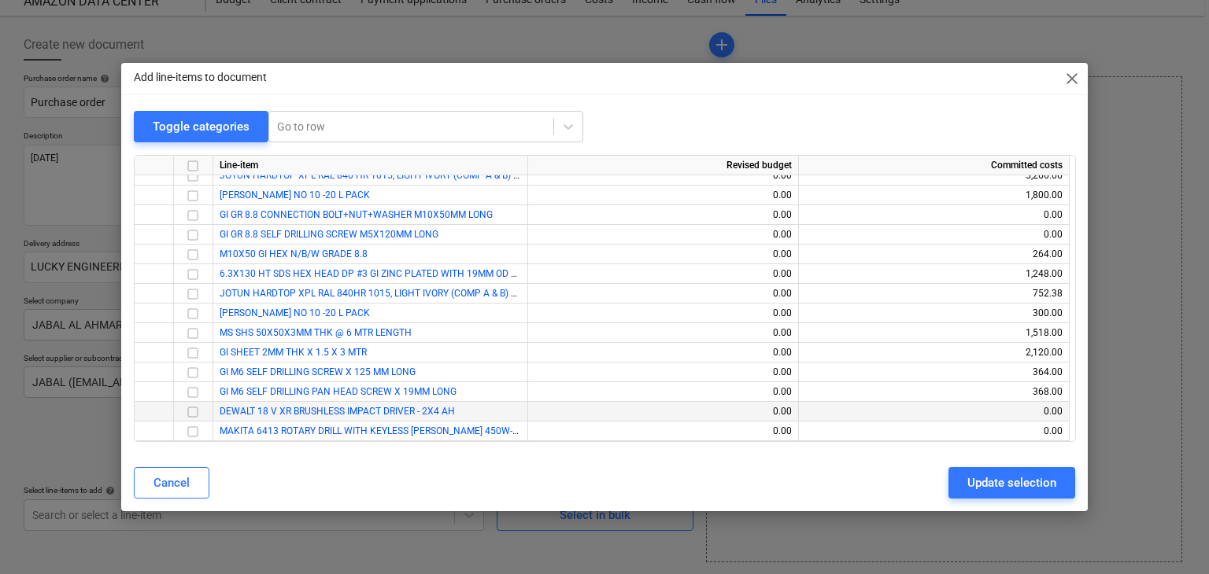
click at [197, 411] on input "checkbox" at bounding box center [192, 412] width 19 height 19
click at [198, 435] on input "checkbox" at bounding box center [192, 432] width 19 height 19
click at [984, 486] on div "Update selection" at bounding box center [1011, 483] width 89 height 20
type textarea "x"
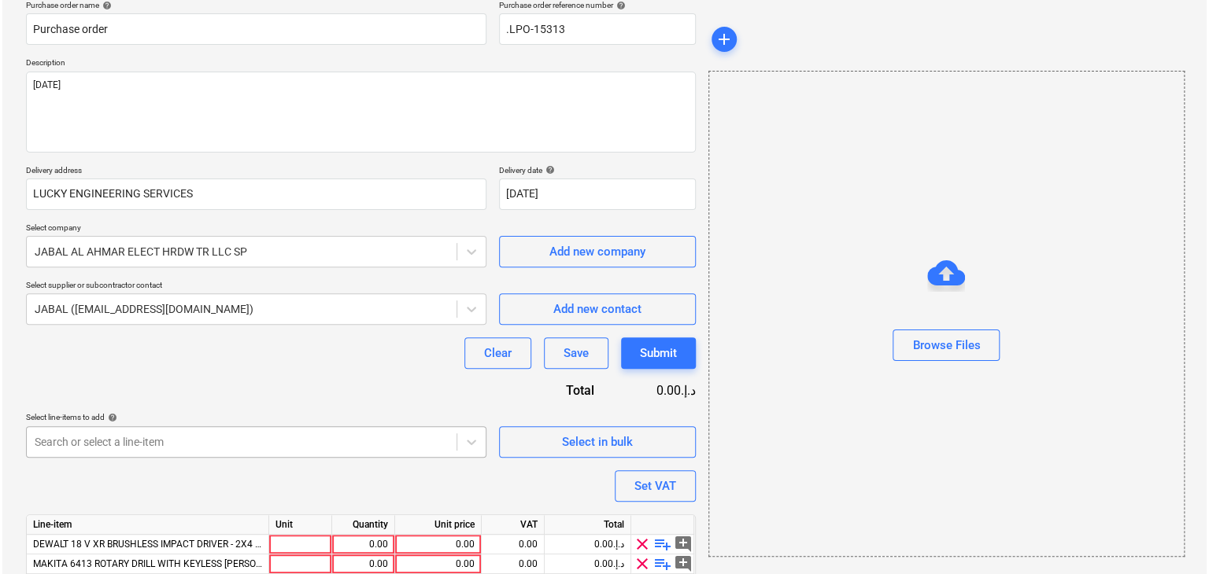
scroll to position [192, 0]
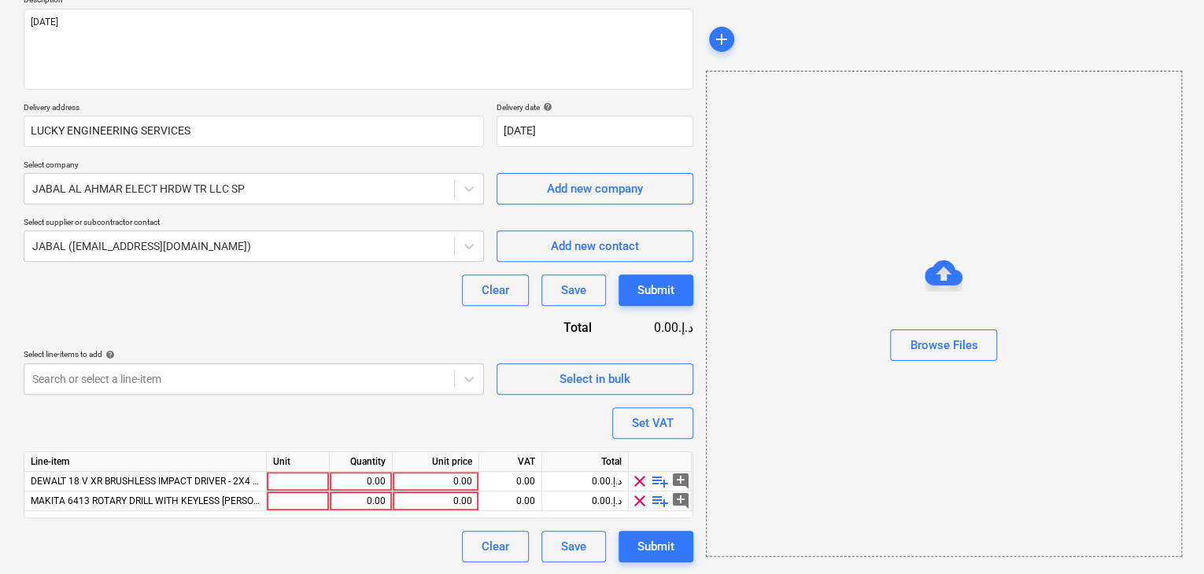
drag, startPoint x: 304, startPoint y: 479, endPoint x: 302, endPoint y: 452, distance: 26.8
click at [304, 469] on div "Line-item Unit Quantity Unit price VAT Total DEWALT 18 V XR BRUSHLESS IMPACT DR…" at bounding box center [359, 485] width 670 height 67
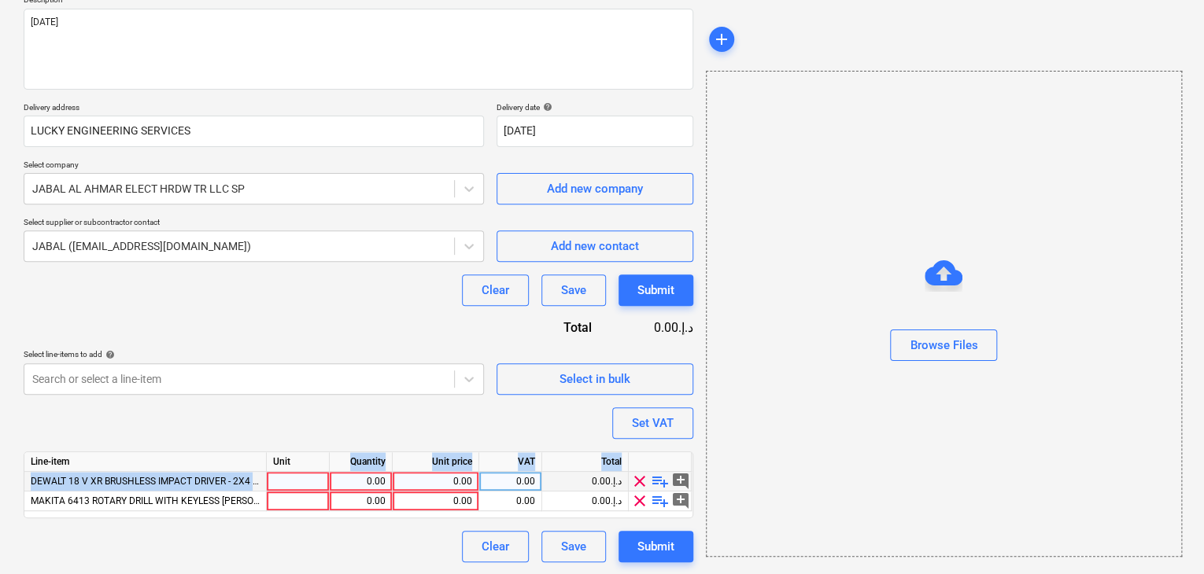
click at [296, 476] on div at bounding box center [298, 482] width 63 height 20
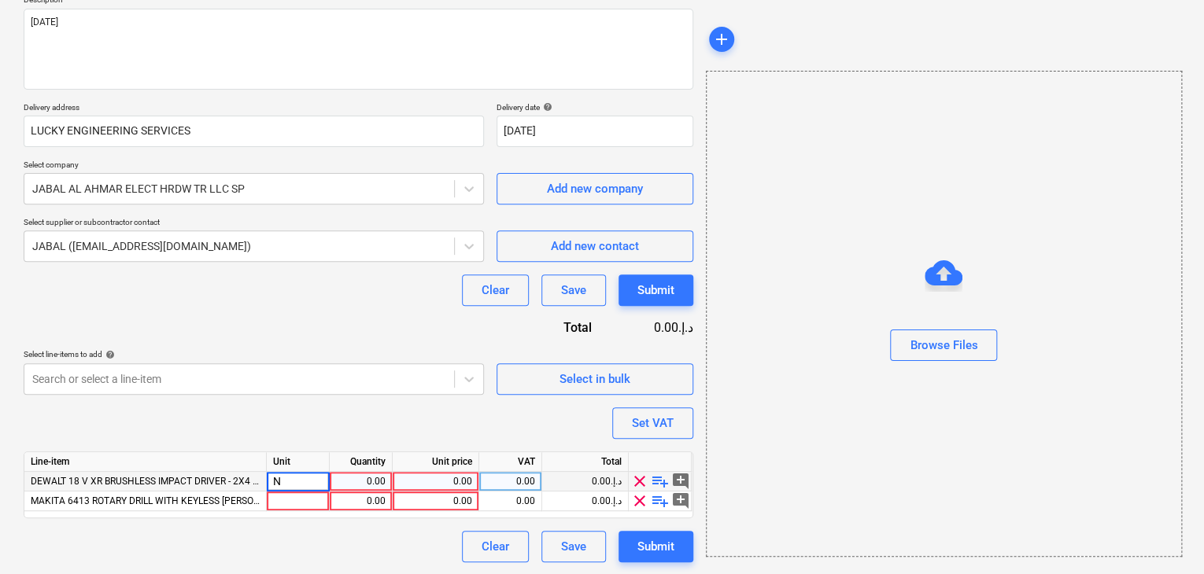
type input "NO"
type textarea "x"
type input "NO"
type textarea "x"
click at [352, 475] on div "0.00" at bounding box center [361, 482] width 50 height 20
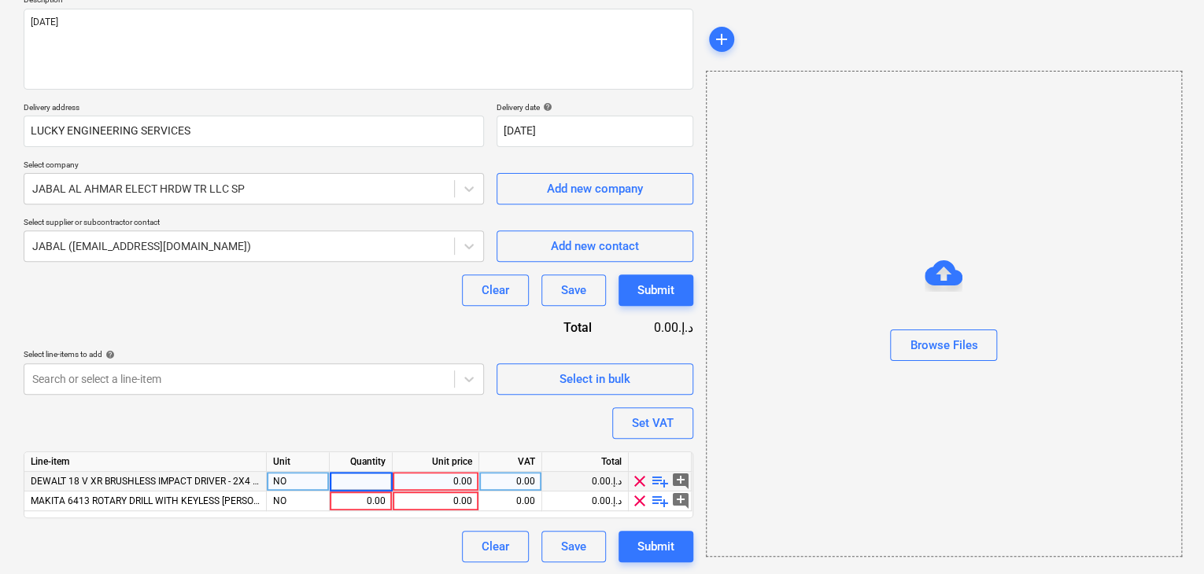
type input "1"
type textarea "x"
click at [456, 487] on div "0.00" at bounding box center [435, 482] width 73 height 20
type input "900"
type textarea "x"
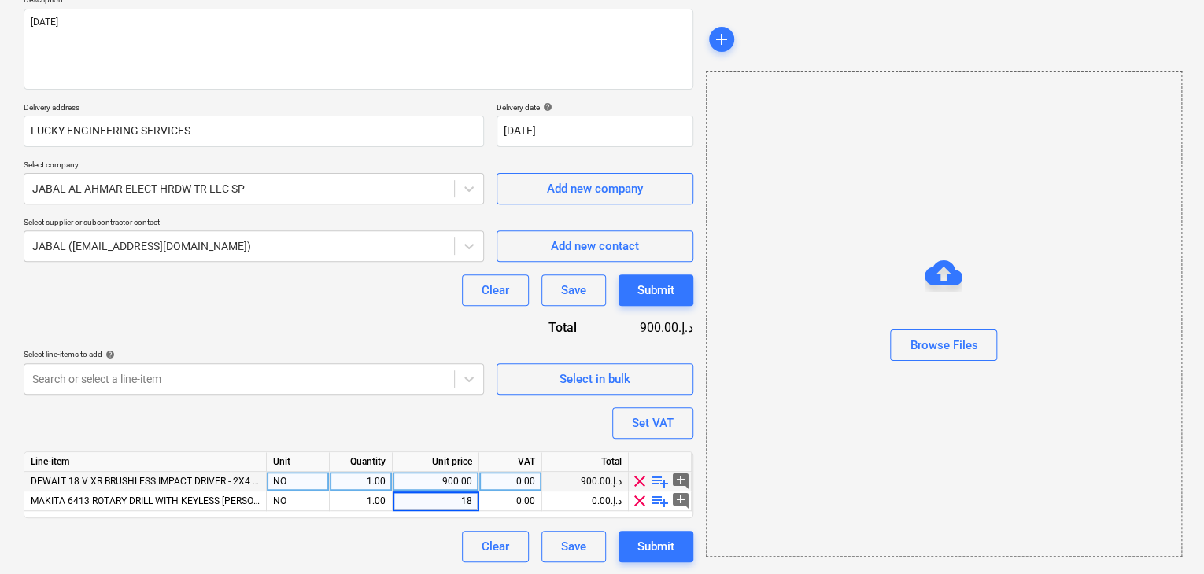
type input "180"
type textarea "x"
click at [812, 392] on div "Browse Files" at bounding box center [944, 314] width 476 height 486
click at [629, 419] on button "Set VAT" at bounding box center [652, 423] width 81 height 31
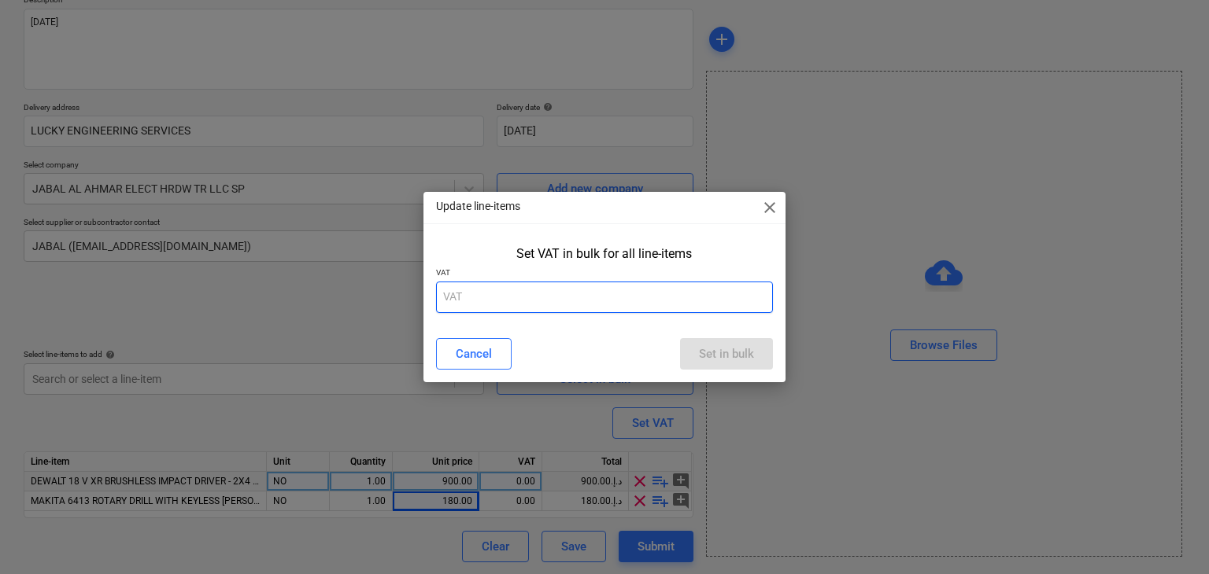
click at [513, 296] on input "text" at bounding box center [605, 297] width 338 height 31
type input "5"
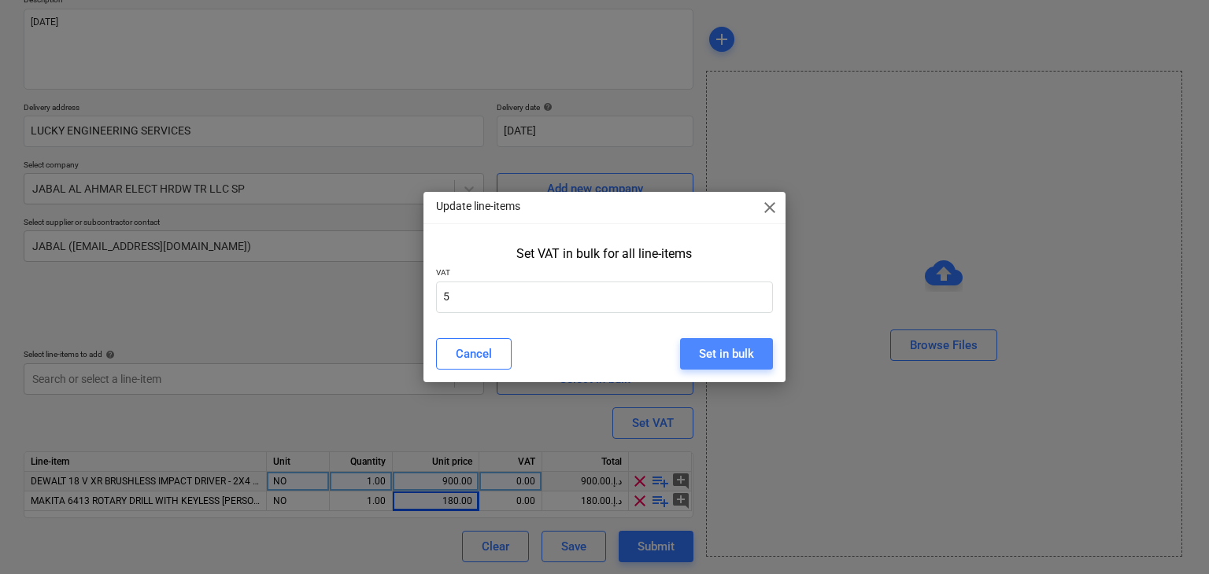
click at [720, 349] on div "Set in bulk" at bounding box center [726, 354] width 55 height 20
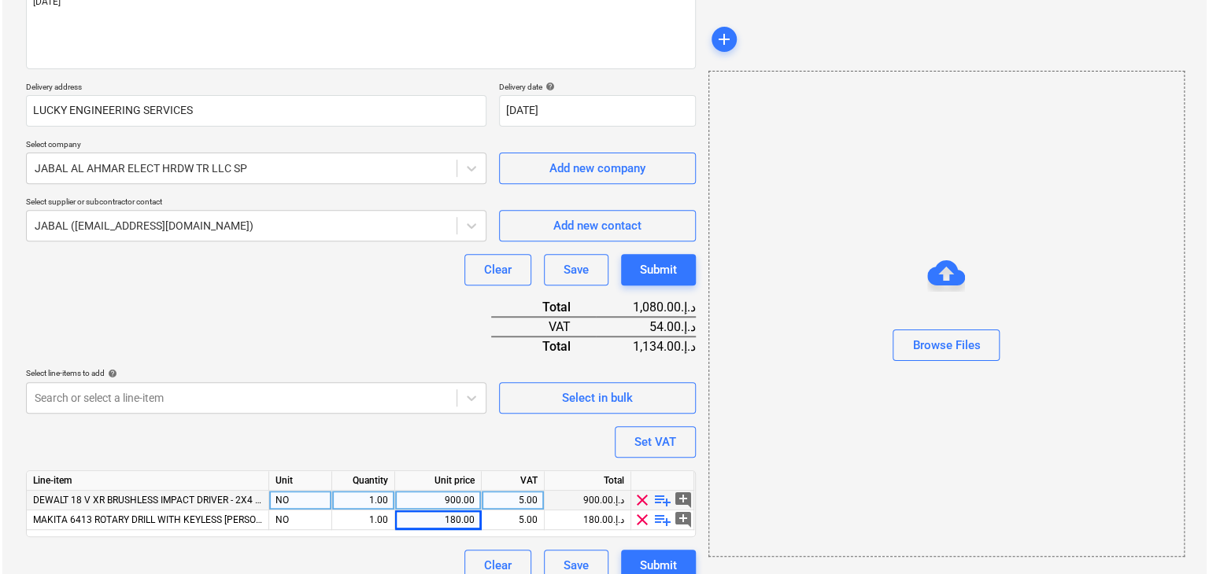
scroll to position [231, 0]
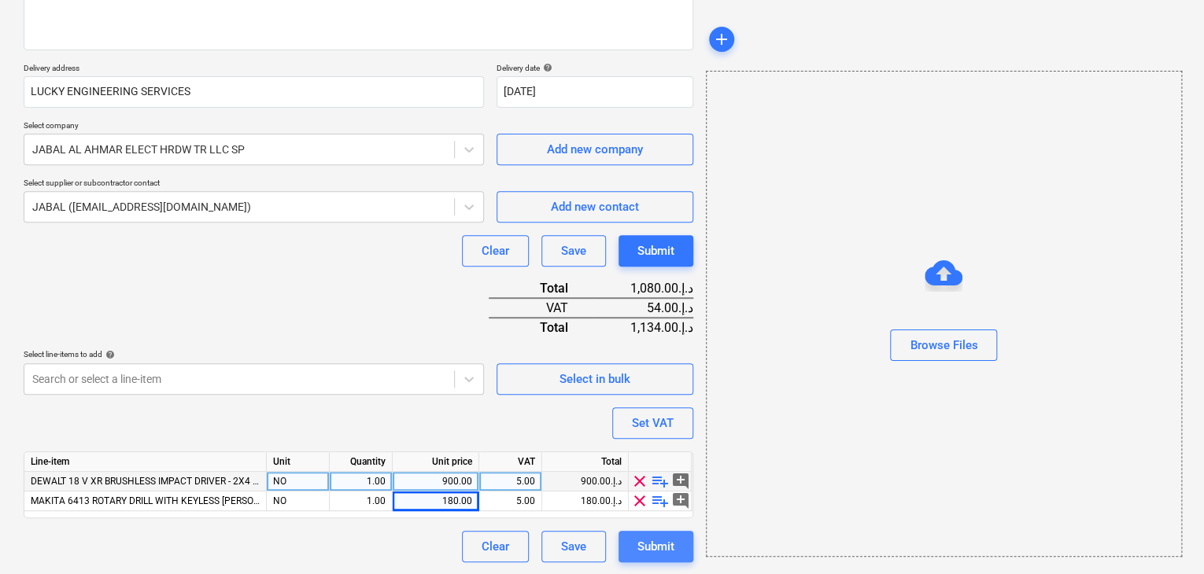
click at [671, 544] on div "Submit" at bounding box center [655, 547] width 37 height 20
type textarea "x"
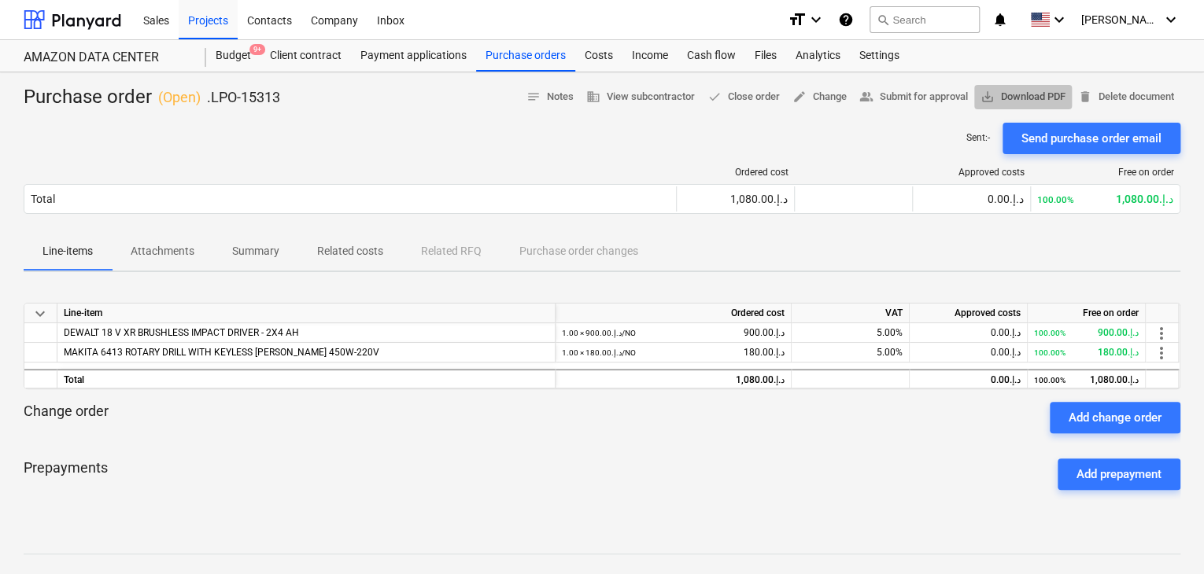
click at [1004, 95] on span "save_alt Download PDF" at bounding box center [1022, 97] width 85 height 18
